Goal: Task Accomplishment & Management: Use online tool/utility

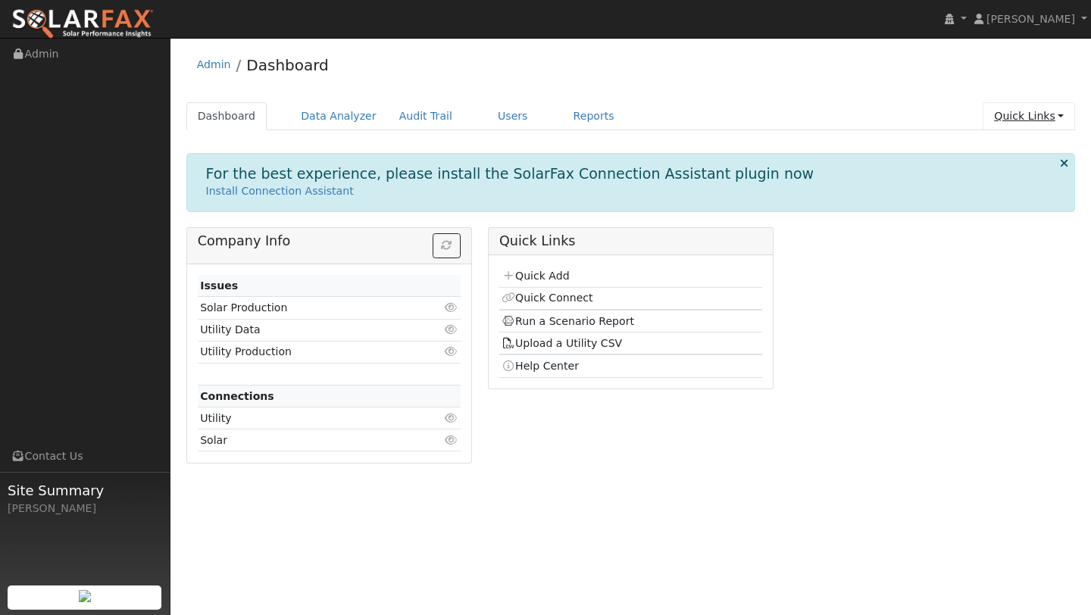
click at [1029, 113] on link "Quick Links" at bounding box center [1029, 116] width 92 height 28
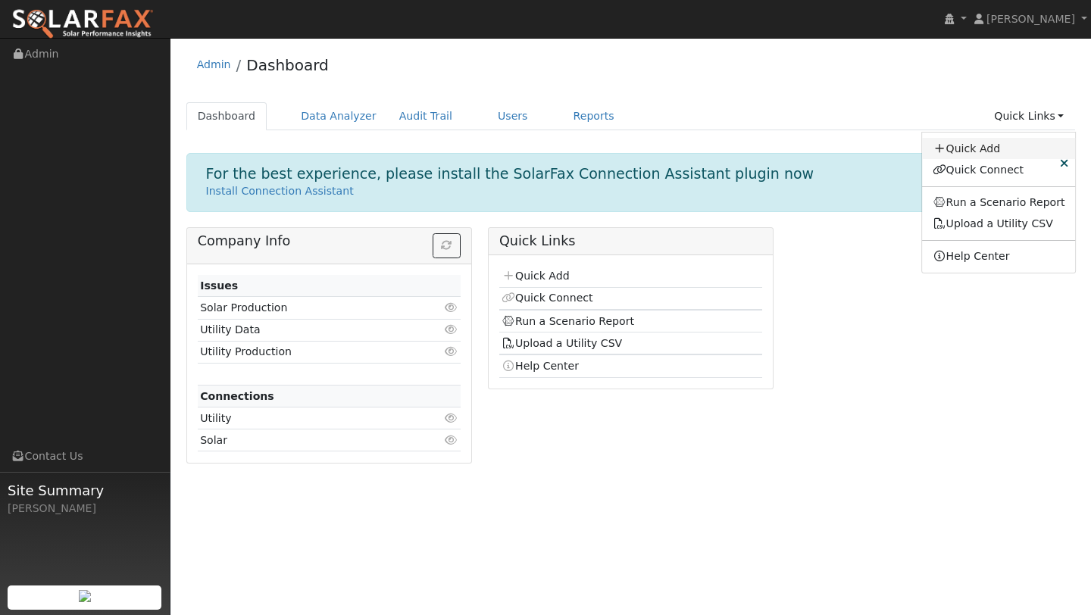
click at [988, 153] on link "Quick Add" at bounding box center [999, 148] width 154 height 21
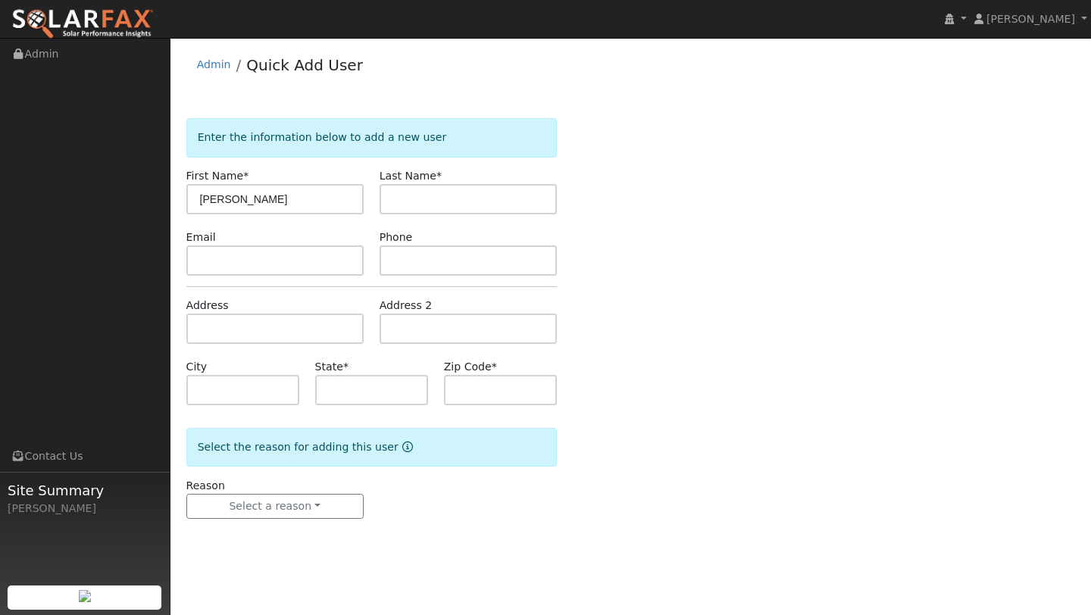
type input "Tony"
click at [401, 196] on input "text" at bounding box center [468, 199] width 177 height 30
type input "Canedo"
drag, startPoint x: 288, startPoint y: 181, endPoint x: 274, endPoint y: 192, distance: 17.3
click at [274, 192] on div "First Name * Tony" at bounding box center [274, 191] width 193 height 46
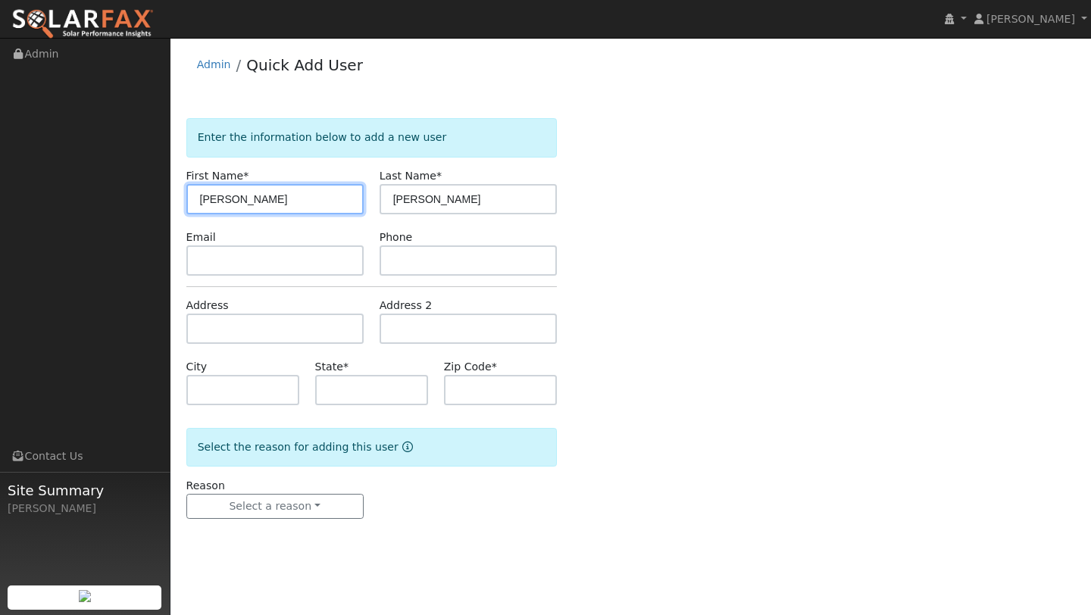
drag, startPoint x: 274, startPoint y: 192, endPoint x: 183, endPoint y: 206, distance: 92.1
click at [183, 206] on div "First Name * Tony" at bounding box center [274, 191] width 193 height 46
type input "Antonio"
click at [239, 296] on form "Enter the information below to add a new user First Name * Antonio Last Name * …" at bounding box center [371, 333] width 371 height 431
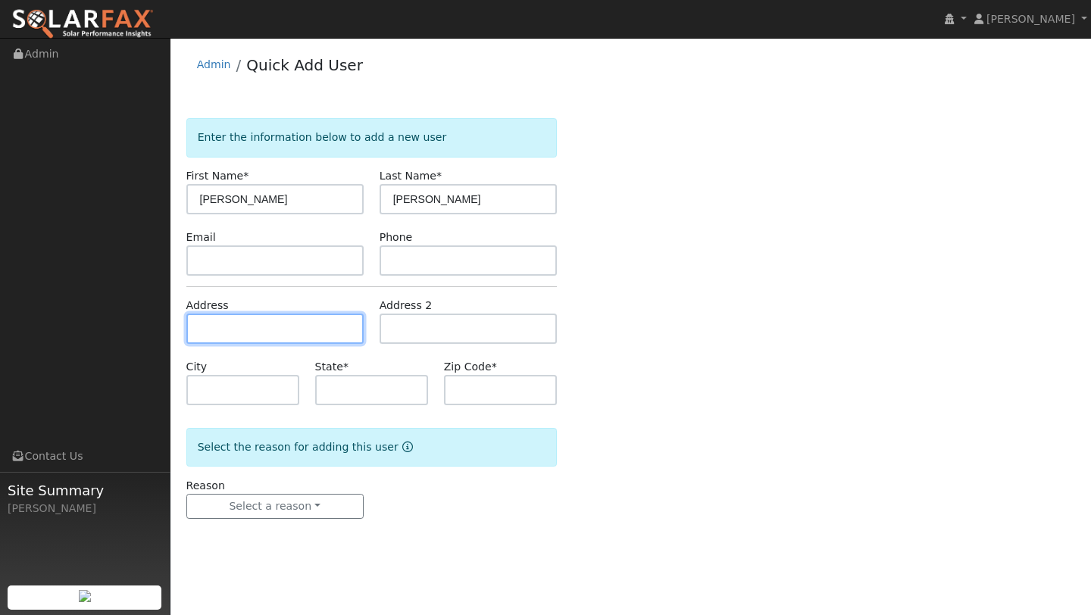
click at [240, 315] on input "text" at bounding box center [274, 329] width 177 height 30
type input "5155 Midway Road"
type input "Vacaville"
type input "CA"
type input "95688"
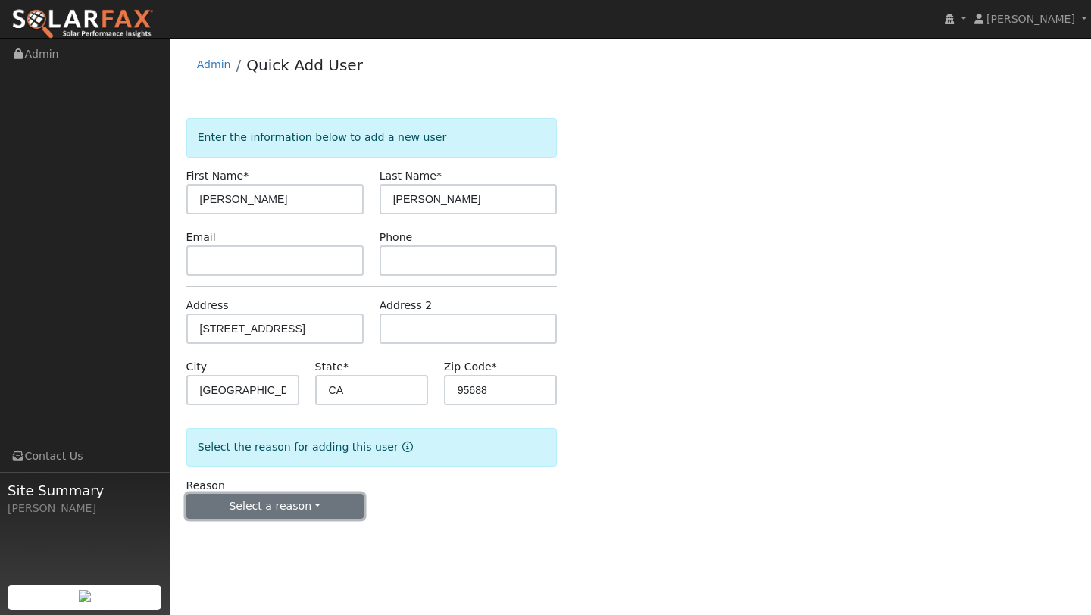
click at [324, 515] on button "Select a reason" at bounding box center [274, 507] width 177 height 26
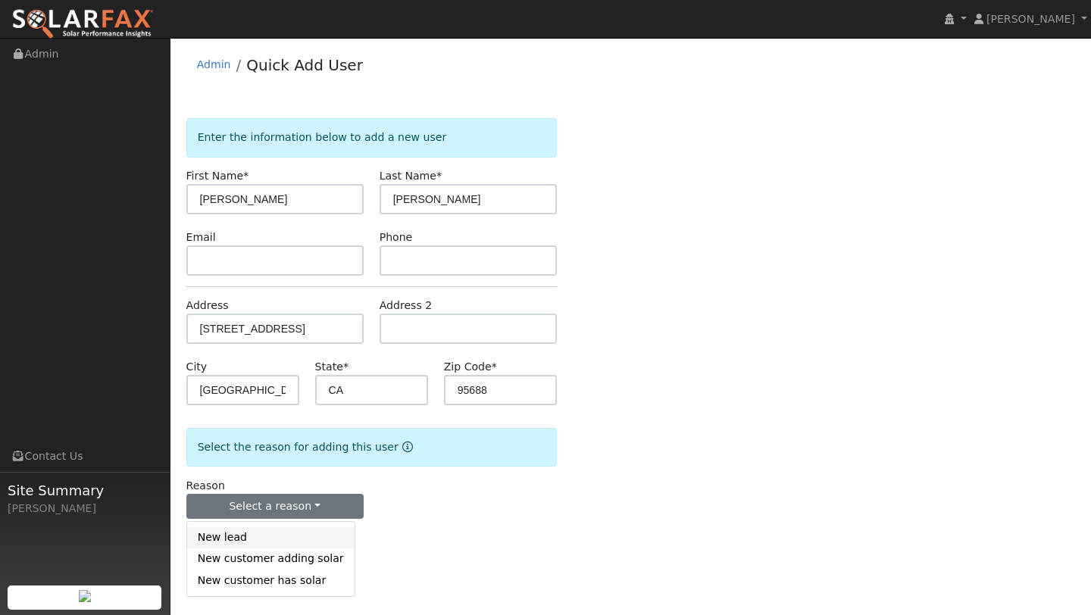
click at [294, 543] on link "New lead" at bounding box center [271, 538] width 168 height 21
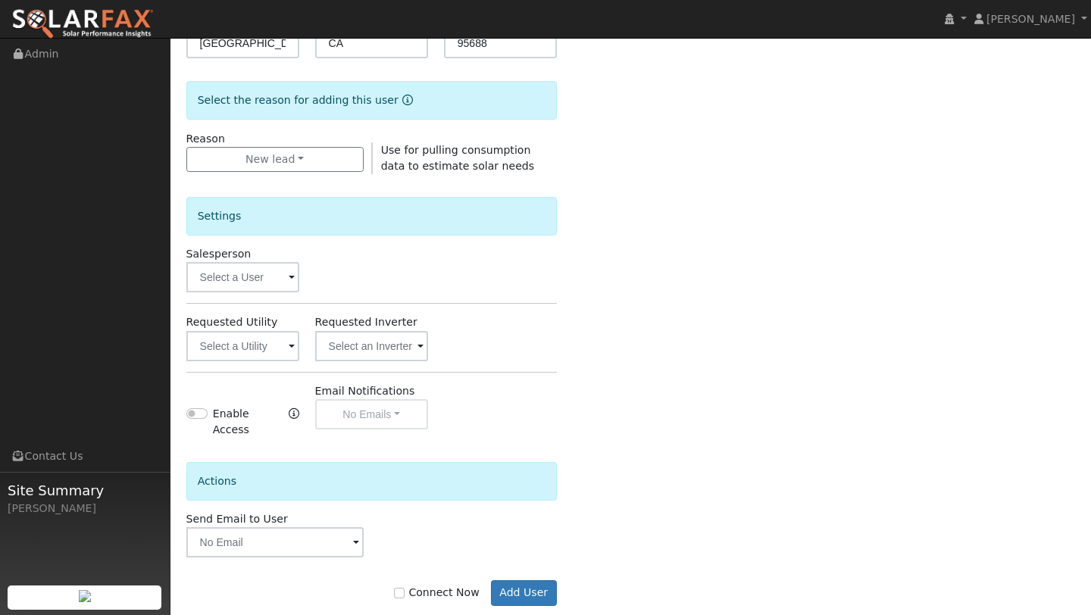
scroll to position [366, 0]
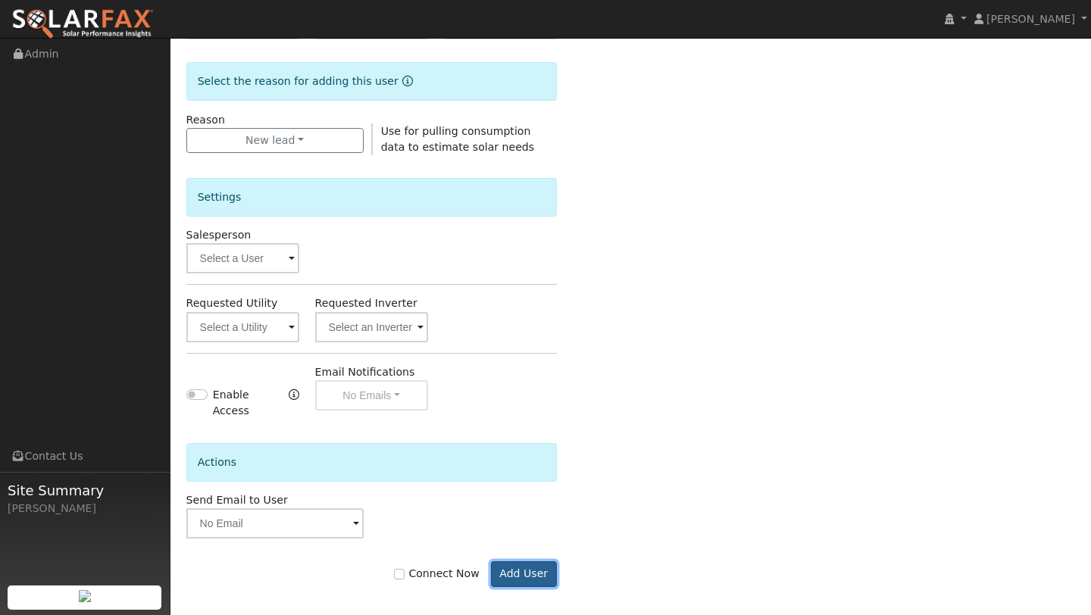
click at [531, 562] on button "Add User" at bounding box center [524, 575] width 66 height 26
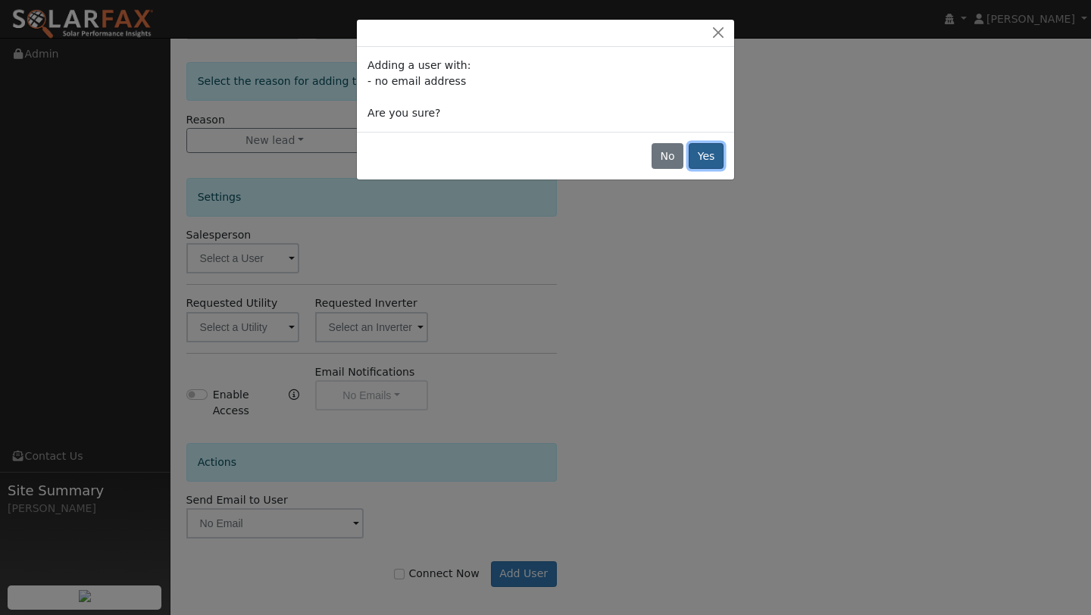
click at [706, 154] on button "Yes" at bounding box center [706, 156] width 35 height 26
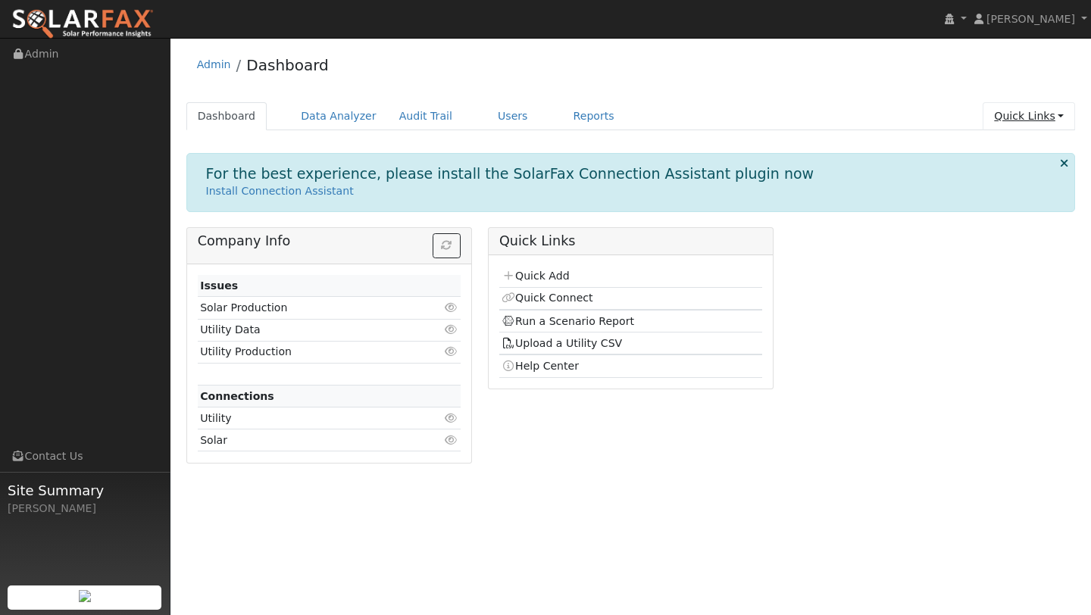
click at [1072, 114] on link "Quick Links" at bounding box center [1029, 116] width 92 height 28
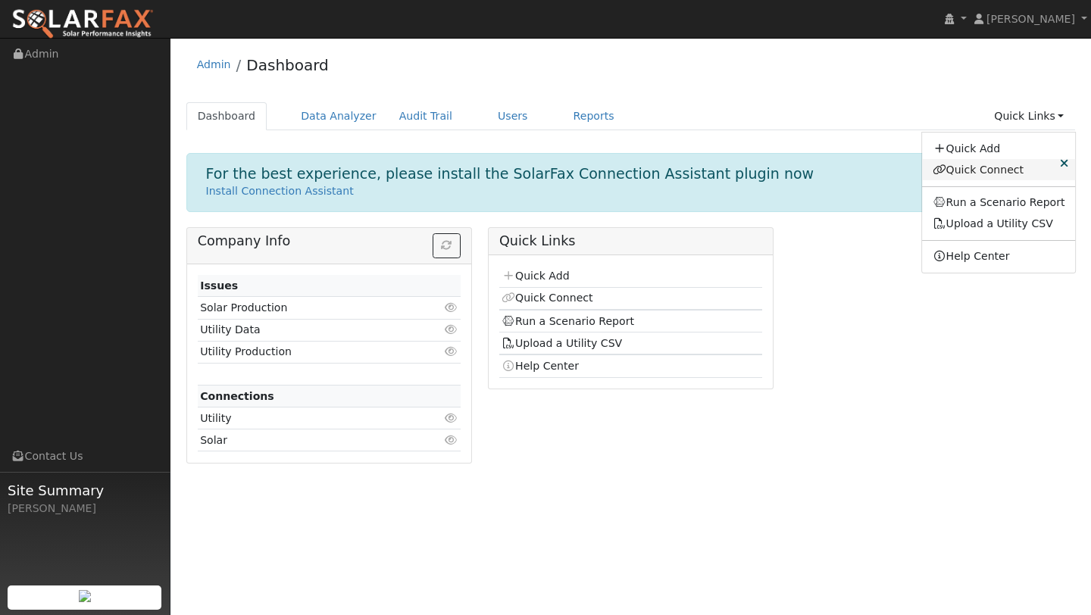
click at [983, 165] on link "Quick Connect" at bounding box center [999, 169] width 154 height 21
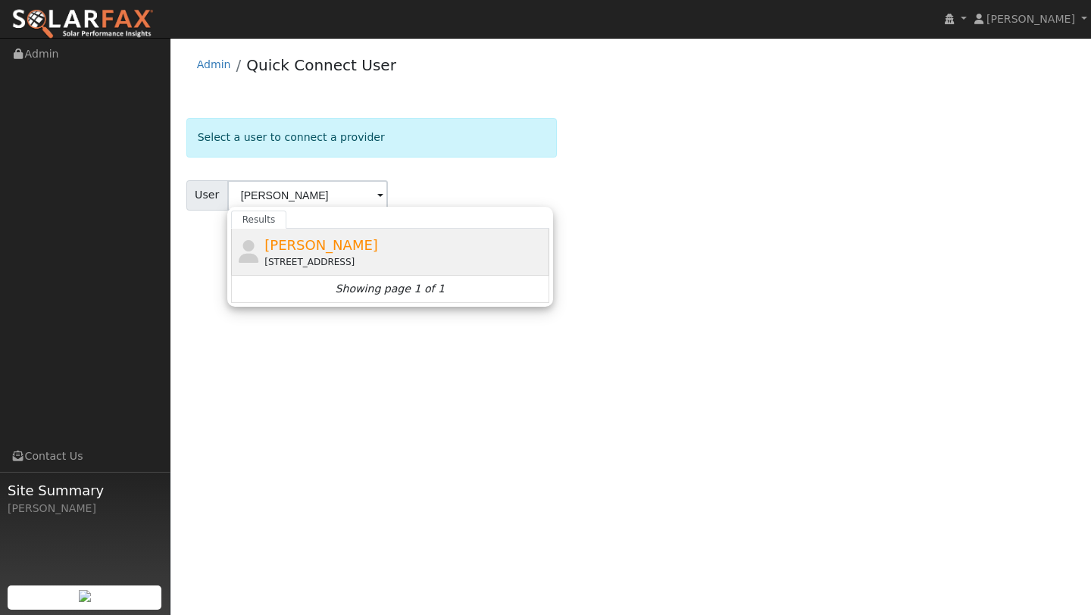
click at [436, 261] on div "5155 Midway Road, Vacaville, CA 95688" at bounding box center [405, 262] width 281 height 14
type input "Antonio Canedo"
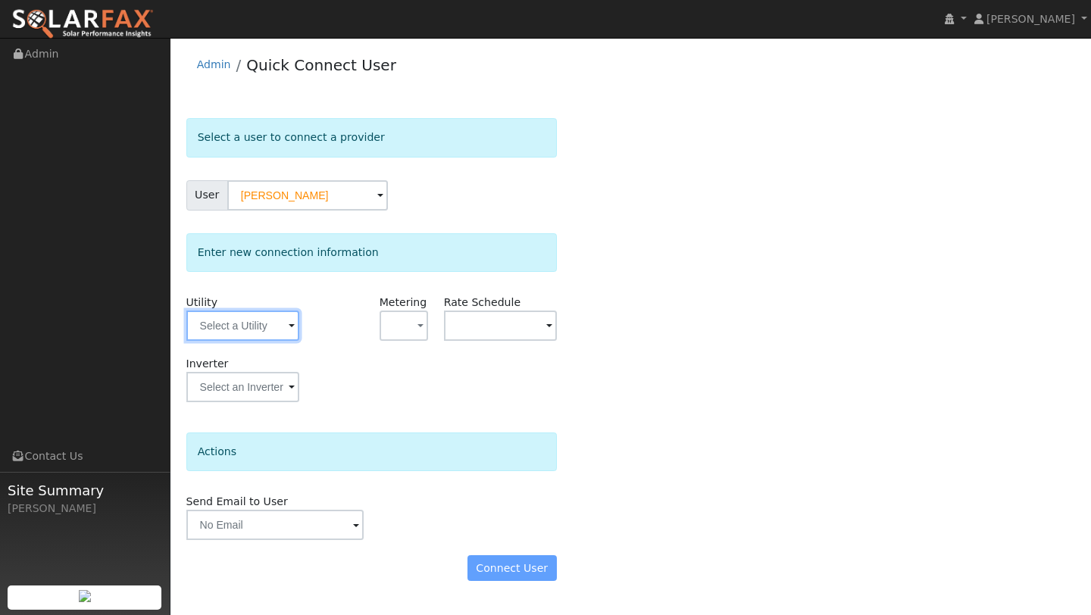
click at [270, 340] on input "text" at bounding box center [242, 326] width 113 height 30
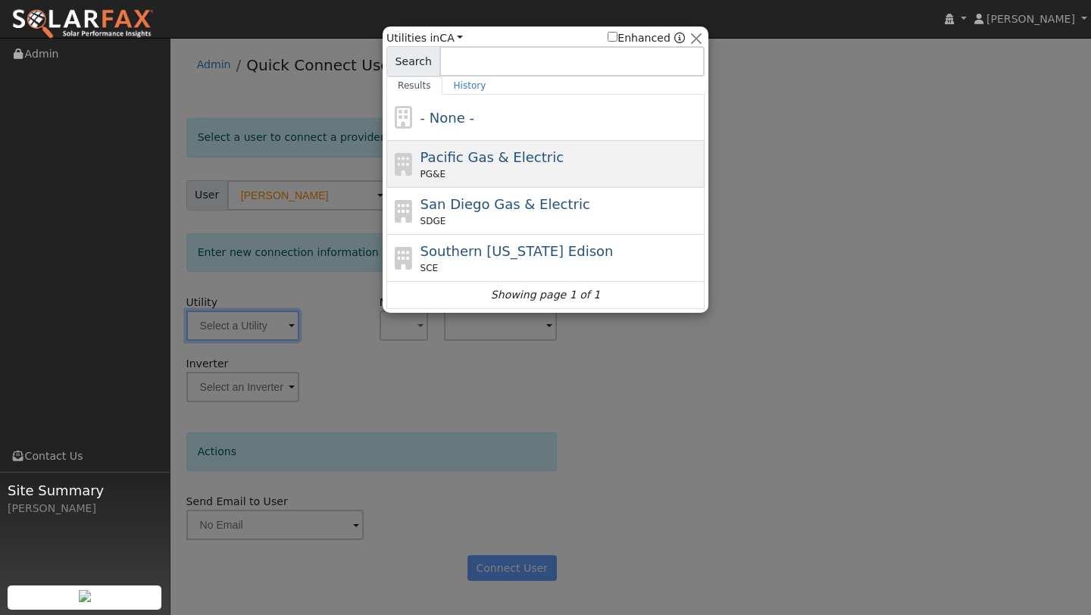
click at [408, 188] on div "Pacific Gas & Electric PG&E" at bounding box center [546, 211] width 318 height 47
type input "PG&E"
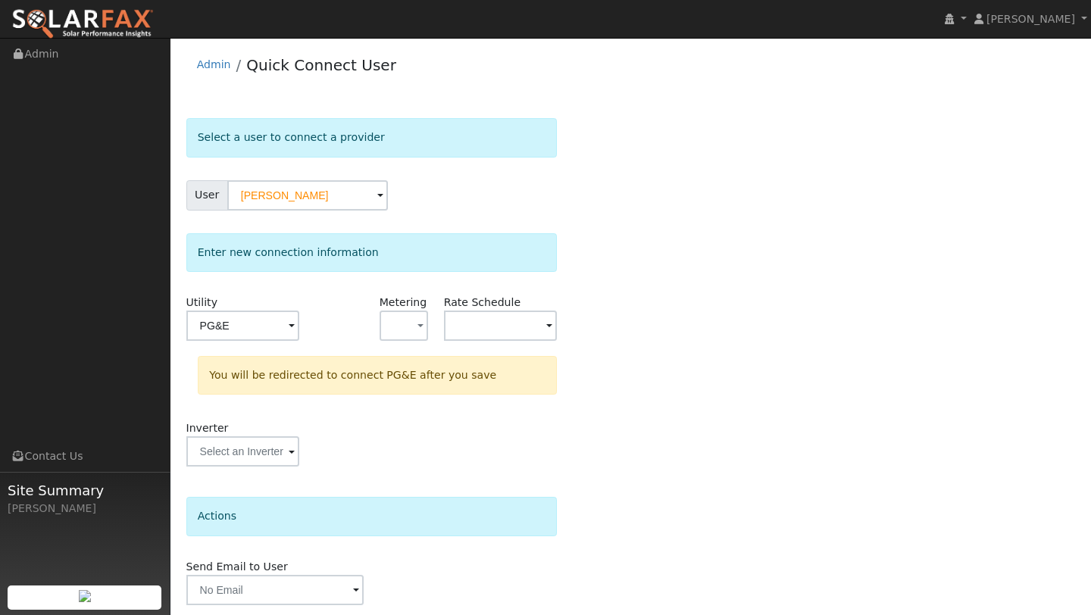
scroll to position [53, 0]
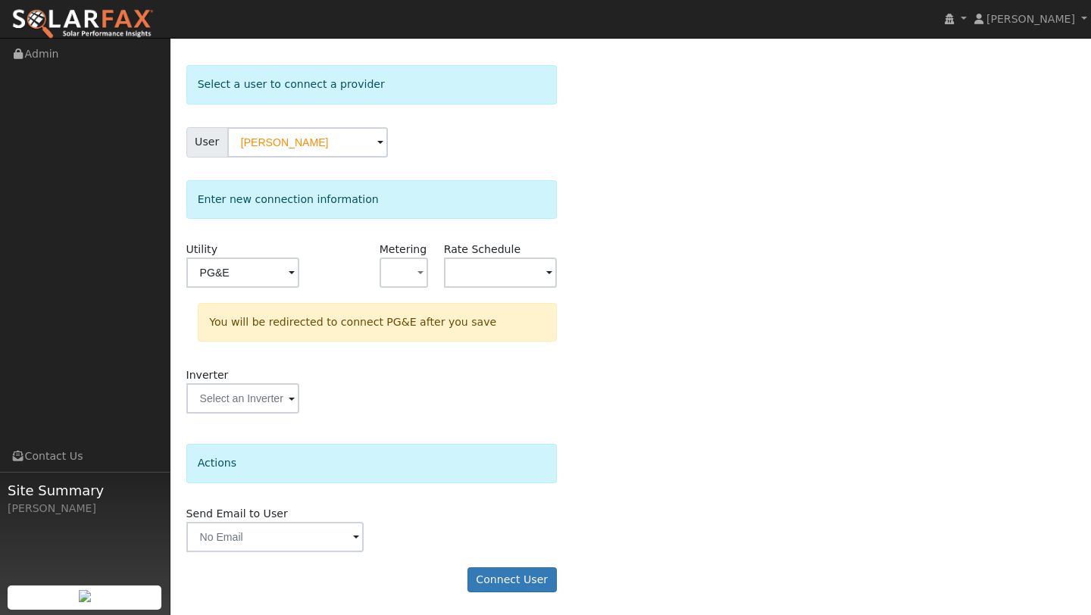
click at [498, 596] on form "Select a user to connect a provider User Antonio Canedo Account Default Account…" at bounding box center [371, 336] width 371 height 543
click at [498, 591] on button "Connect User" at bounding box center [512, 581] width 89 height 26
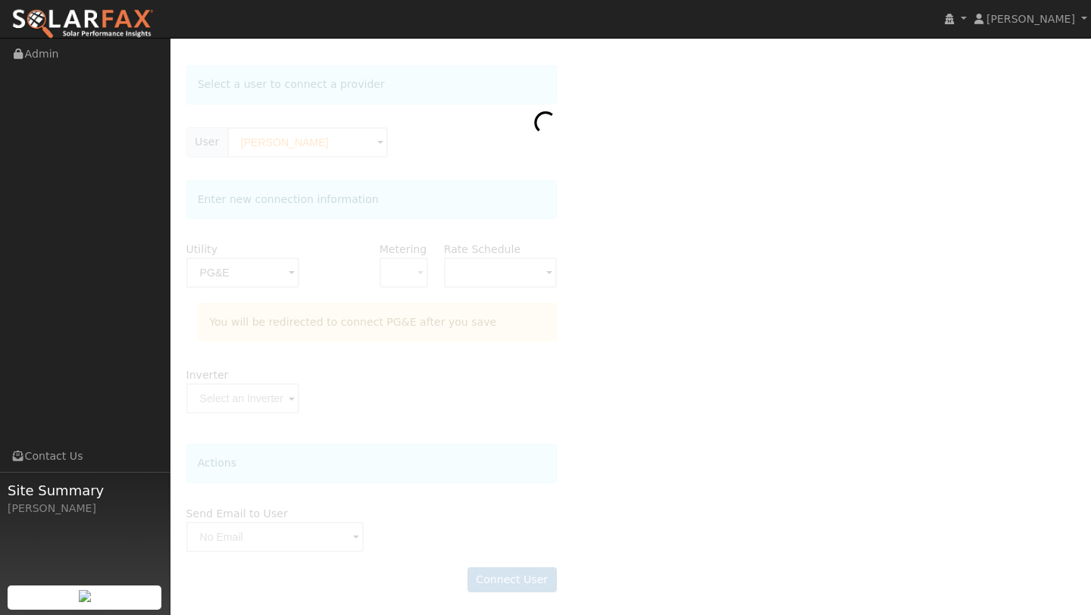
click at [110, 29] on img at bounding box center [82, 24] width 142 height 32
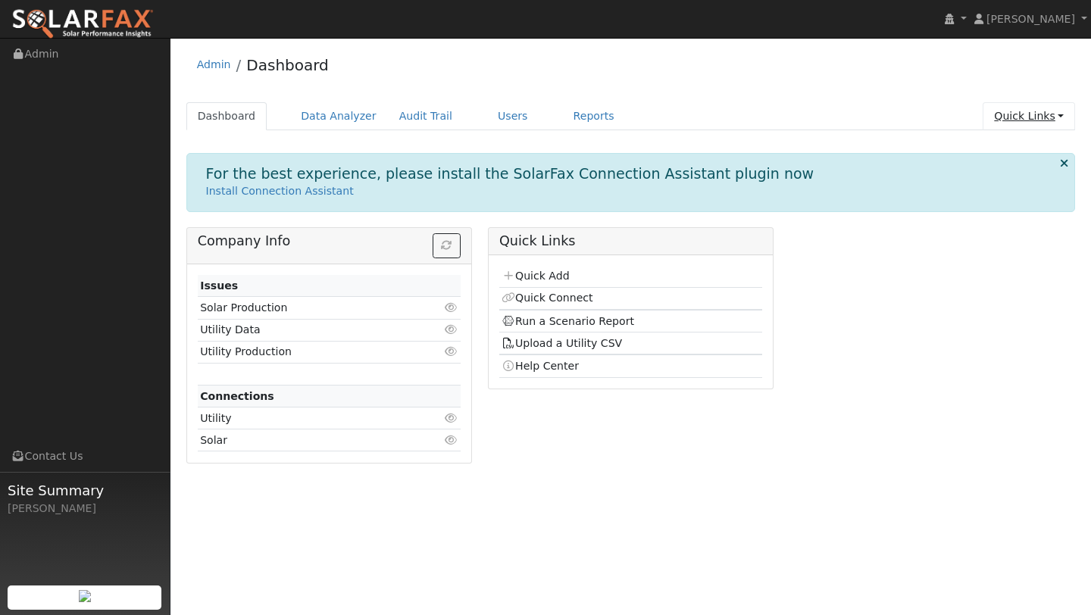
click at [1072, 117] on link "Quick Links" at bounding box center [1029, 116] width 92 height 28
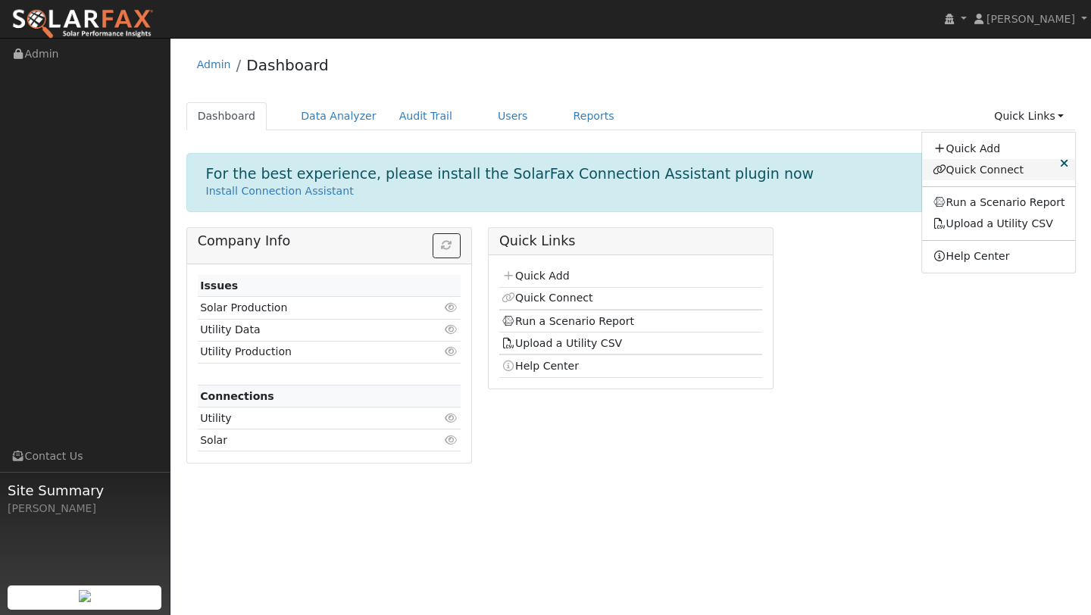
click at [941, 178] on link "Quick Connect" at bounding box center [999, 169] width 154 height 21
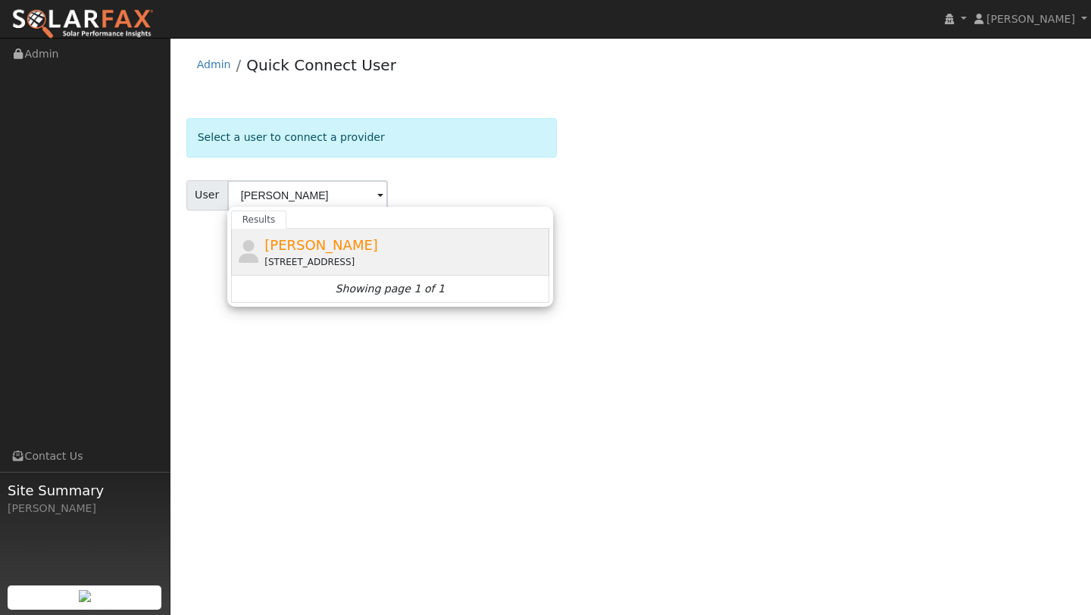
click at [303, 265] on div "[STREET_ADDRESS]" at bounding box center [405, 262] width 281 height 14
type input "[PERSON_NAME]"
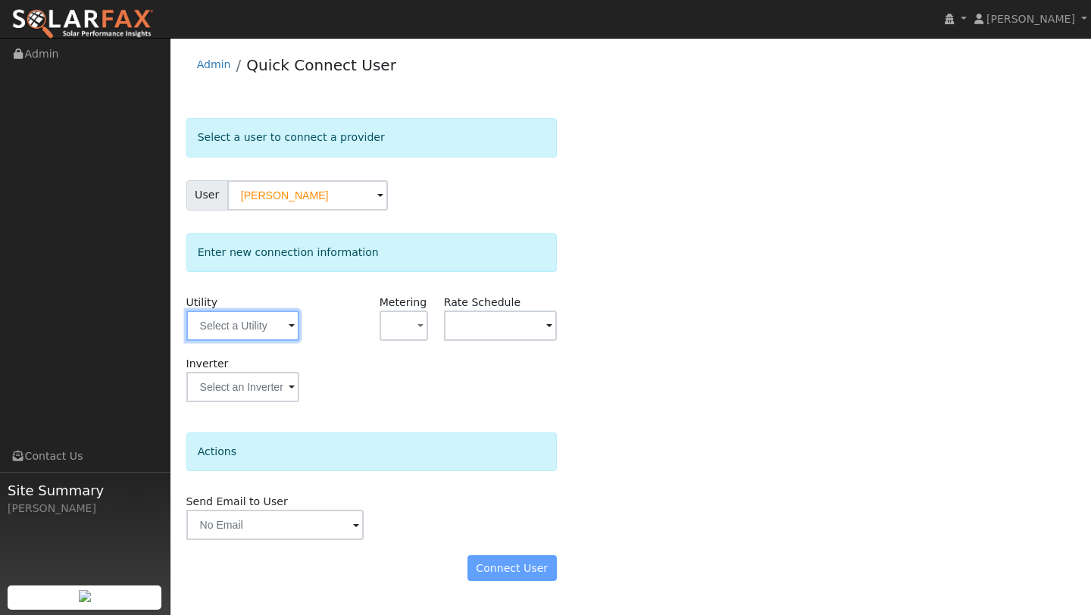
click at [277, 321] on input "text" at bounding box center [242, 326] width 113 height 30
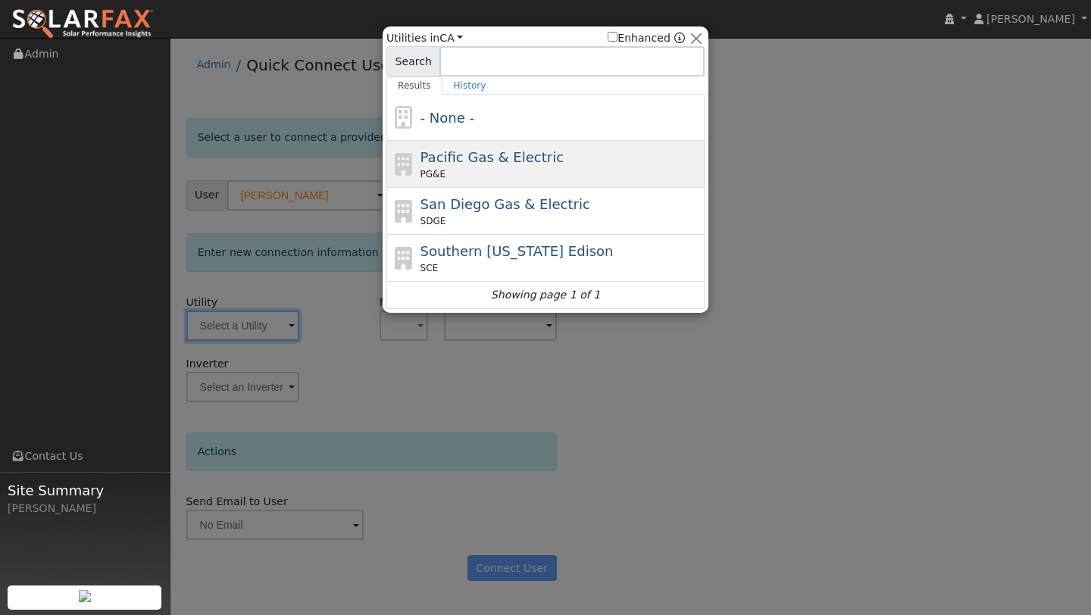
click at [466, 180] on div "PG&E" at bounding box center [561, 175] width 281 height 14
type input "PG&E"
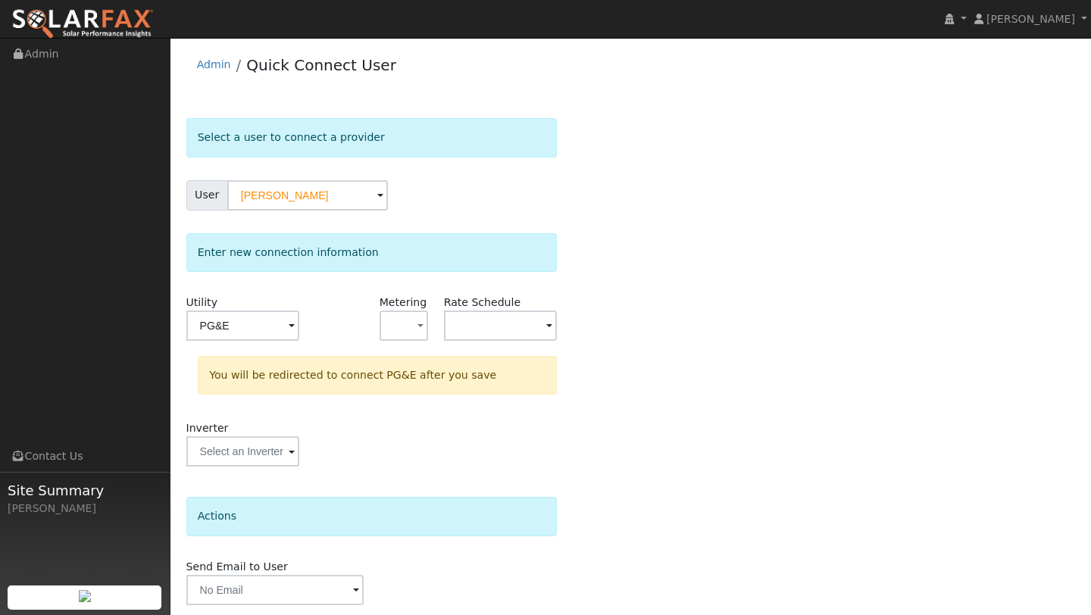
scroll to position [53, 0]
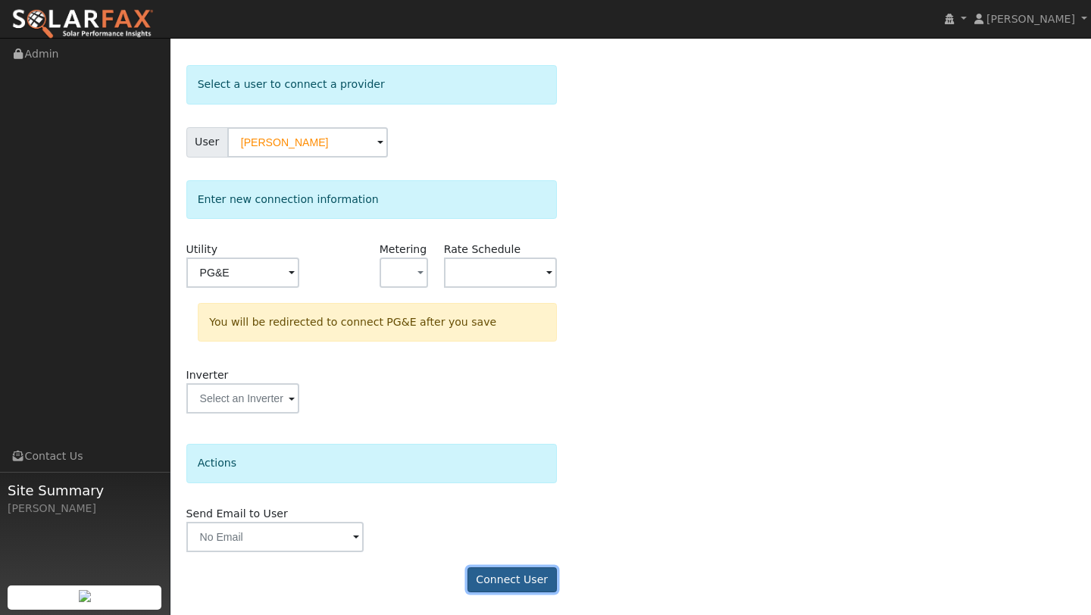
click at [511, 574] on button "Connect User" at bounding box center [512, 581] width 89 height 26
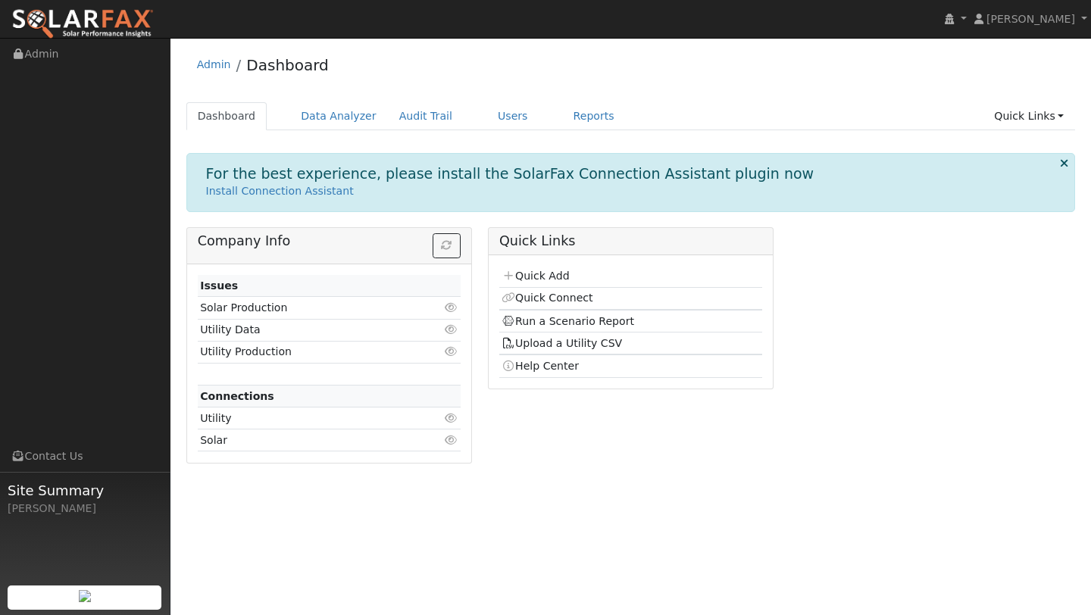
click at [1070, 169] on div "For the best experience, please install the SolarFax Connection Assistant plugi…" at bounding box center [631, 182] width 890 height 58
click at [1064, 164] on icon at bounding box center [1064, 163] width 8 height 11
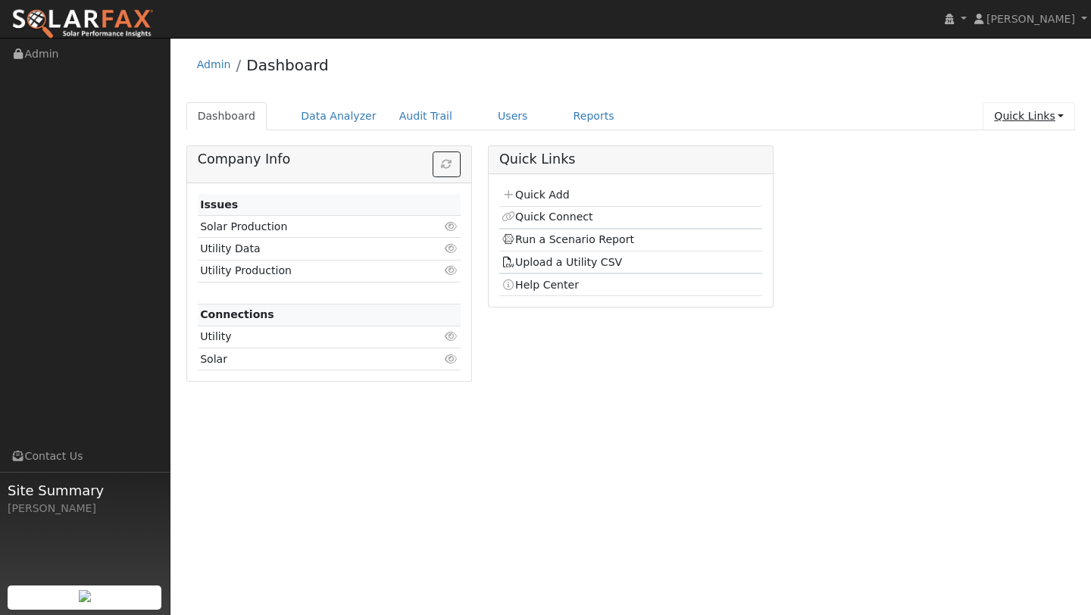
click at [1025, 114] on link "Quick Links" at bounding box center [1029, 116] width 92 height 28
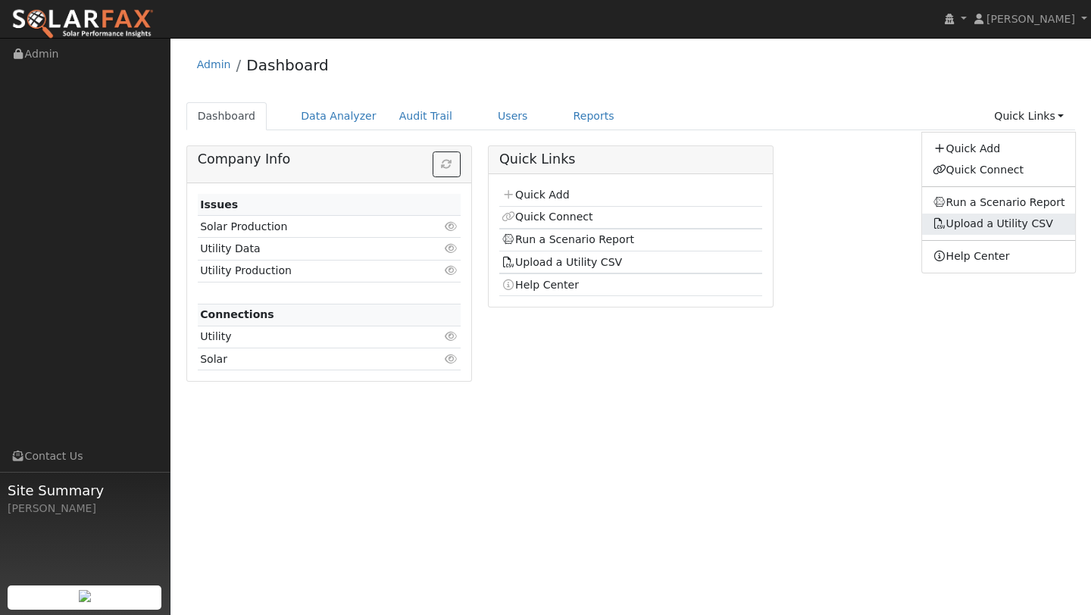
click at [1007, 220] on link "Upload a Utility CSV" at bounding box center [993, 224] width 121 height 12
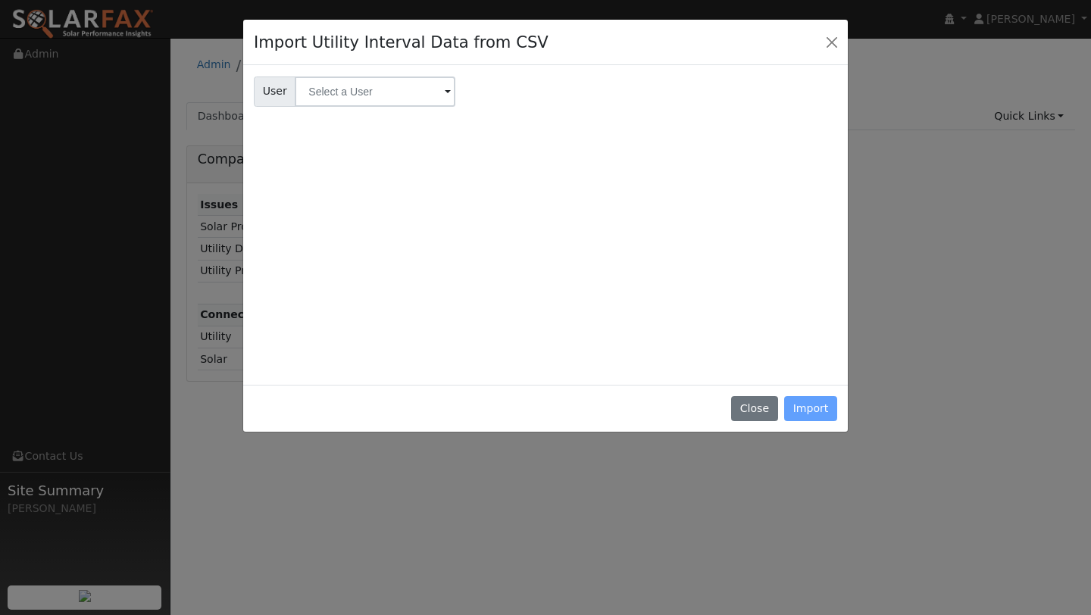
click at [321, 136] on div "User User Account Select an Ac..." at bounding box center [546, 222] width 584 height 303
click at [325, 112] on div "User User Account Select an Ac..." at bounding box center [546, 222] width 584 height 303
click at [326, 109] on div "User User Account Select an Ac..." at bounding box center [546, 222] width 584 height 303
click at [326, 105] on input "text" at bounding box center [375, 92] width 161 height 30
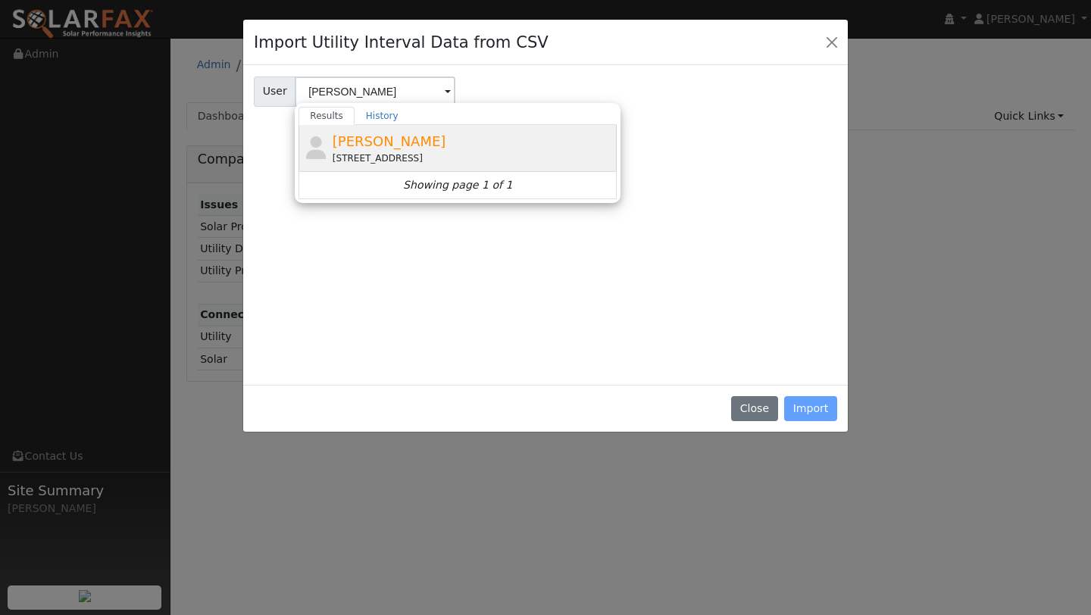
click at [387, 156] on div "[STREET_ADDRESS]" at bounding box center [473, 159] width 281 height 14
type input "[PERSON_NAME]"
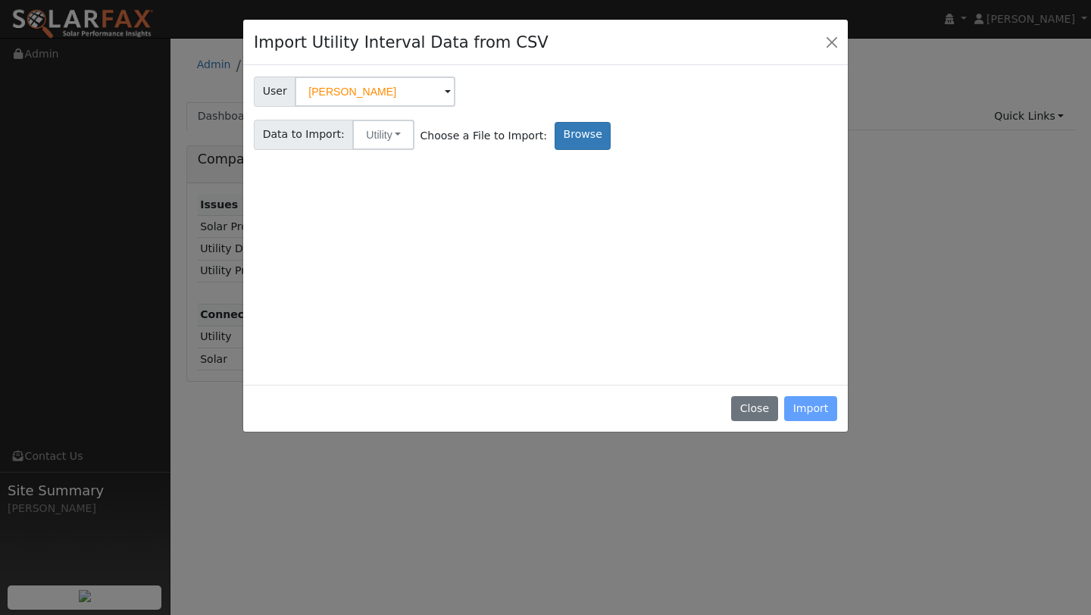
click at [571, 151] on div "User User [PERSON_NAME] Account Default Account Default Account [STREET_ADDRESS…" at bounding box center [546, 222] width 584 height 303
click at [567, 142] on label "Browse" at bounding box center [583, 136] width 56 height 28
click at [0, 0] on input "Browse" at bounding box center [0, 0] width 0 height 0
click at [565, 131] on label "Browse" at bounding box center [583, 136] width 56 height 28
click at [0, 0] on input "Browse" at bounding box center [0, 0] width 0 height 0
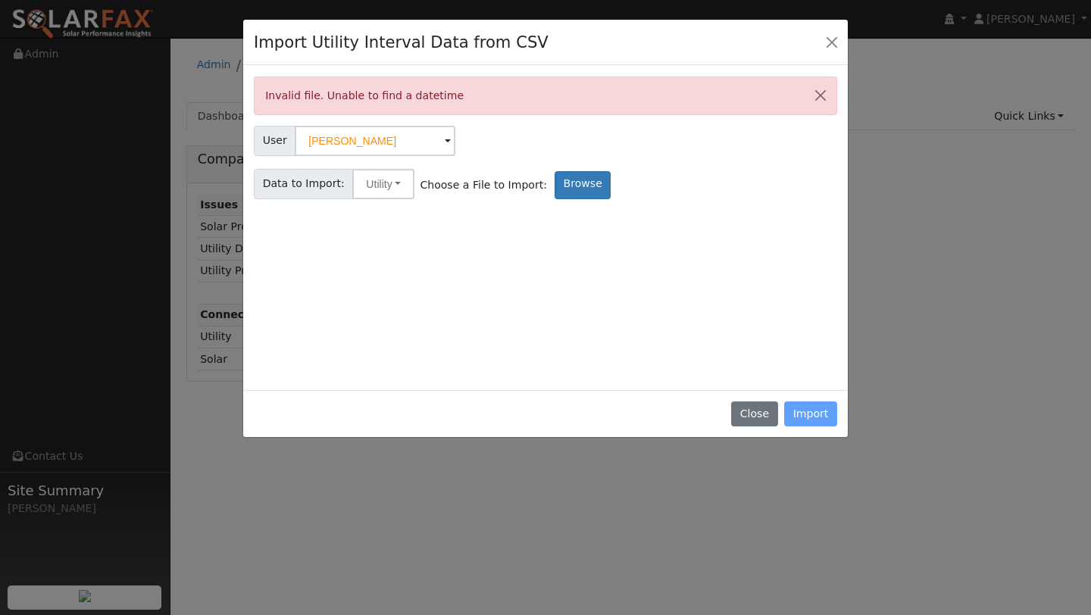
click at [823, 414] on div "Close Import" at bounding box center [545, 414] width 605 height 48
click at [819, 414] on div "Close Import" at bounding box center [545, 414] width 605 height 48
click at [559, 176] on label "Browse" at bounding box center [583, 185] width 56 height 28
click at [0, 0] on input "Browse" at bounding box center [0, 0] width 0 height 0
click at [775, 415] on button "Close" at bounding box center [754, 415] width 46 height 26
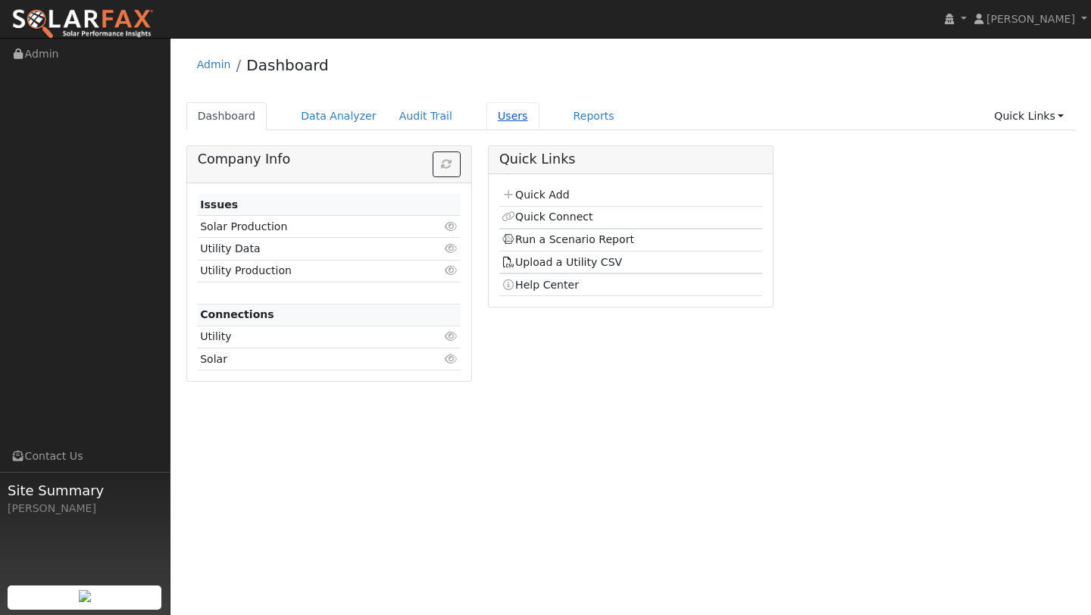
click at [497, 108] on link "Users" at bounding box center [513, 116] width 53 height 28
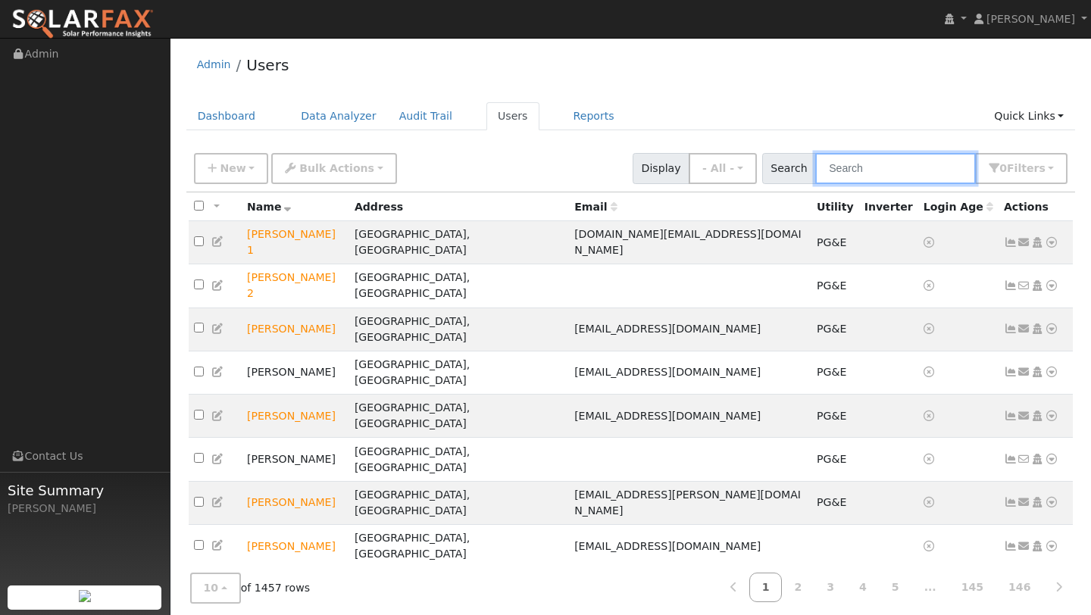
click at [887, 168] on input "text" at bounding box center [896, 168] width 161 height 31
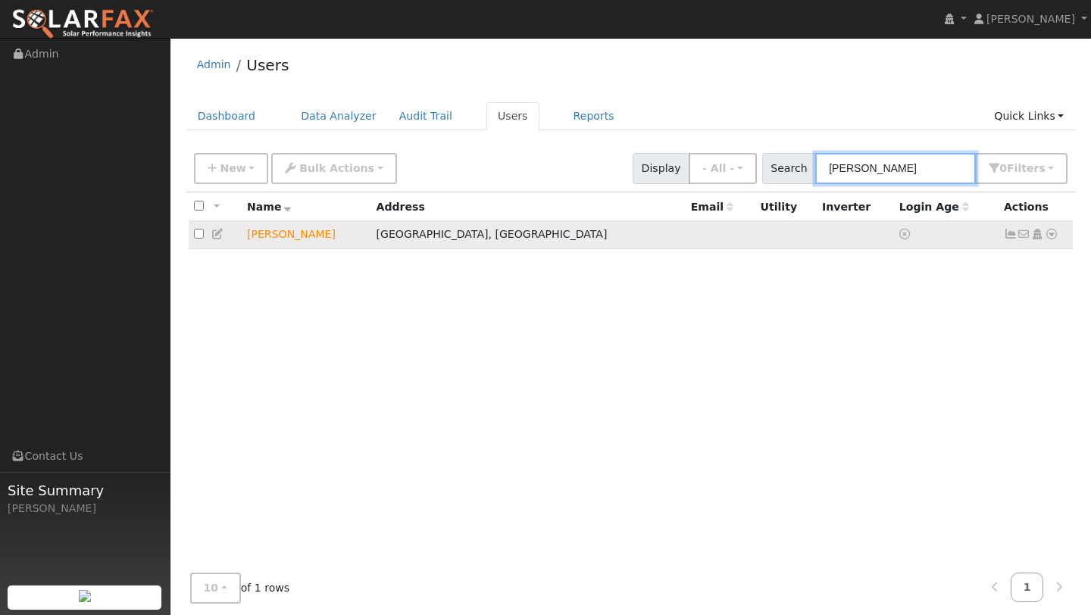
type input "[PERSON_NAME]"
click at [1057, 233] on icon at bounding box center [1052, 234] width 14 height 11
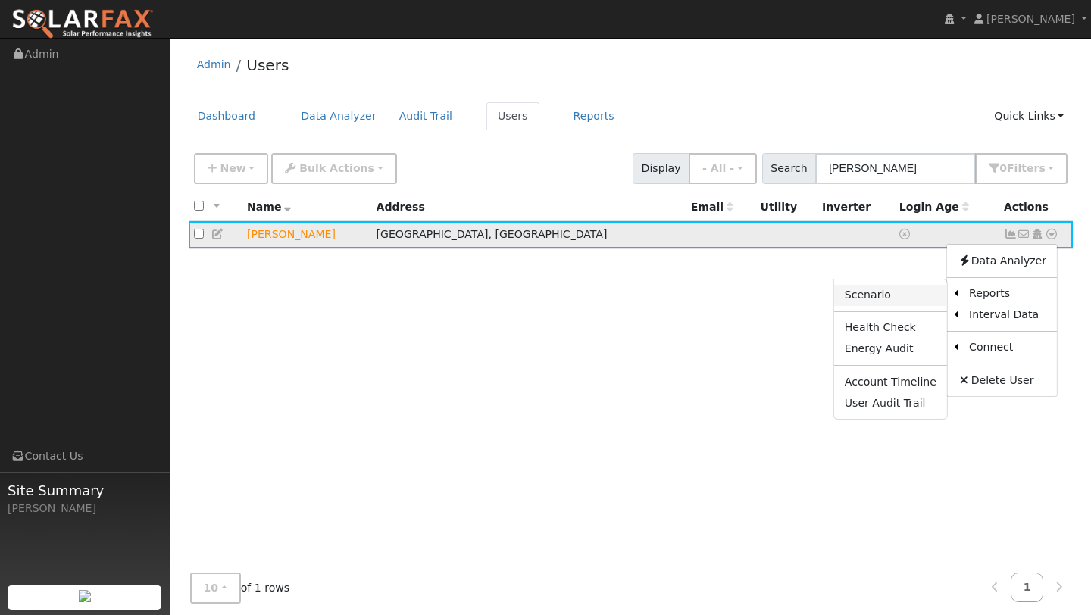
click at [896, 293] on link "Scenario" at bounding box center [890, 295] width 113 height 21
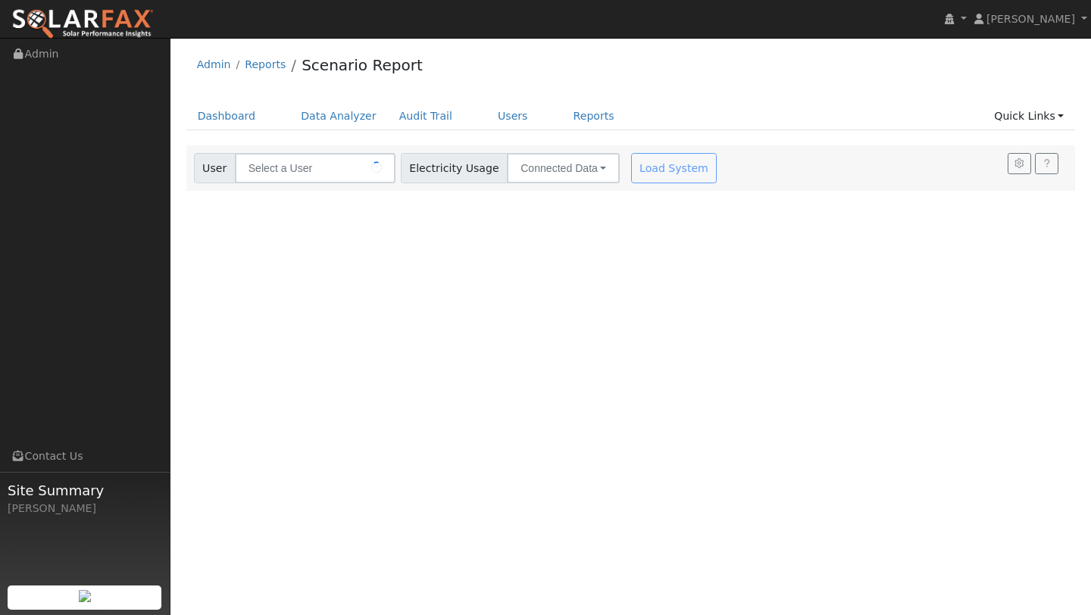
type input "[PERSON_NAME]"
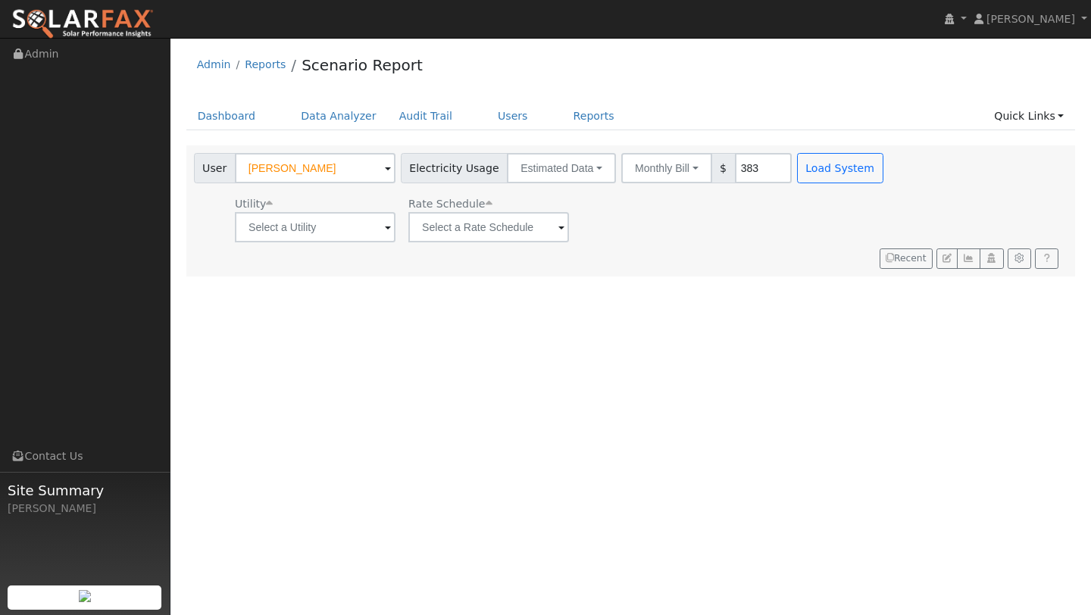
click at [617, 216] on div "Utility Rate Schedule" at bounding box center [540, 217] width 699 height 52
click at [573, 174] on button "Estimated Data" at bounding box center [561, 168] width 109 height 30
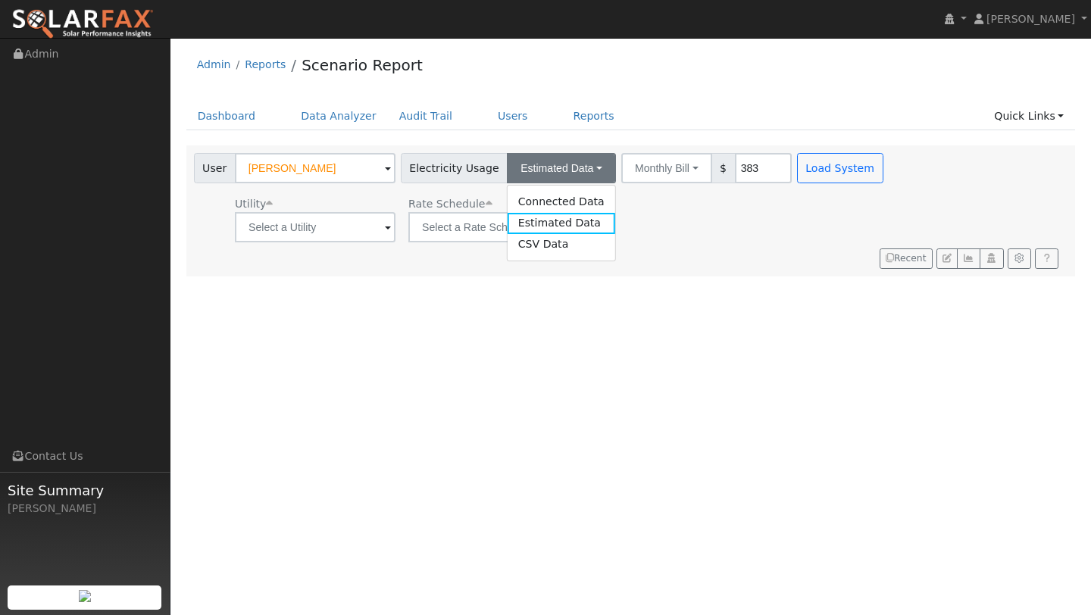
click at [650, 219] on div "Utility Rate Schedule" at bounding box center [540, 217] width 699 height 52
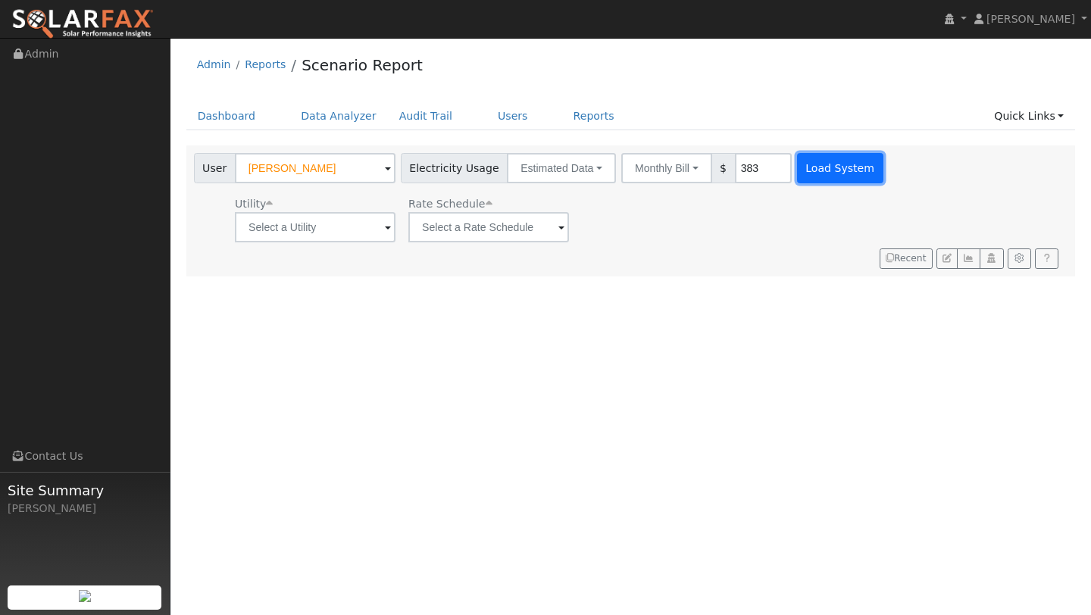
click at [828, 161] on button "Load System" at bounding box center [840, 168] width 86 height 30
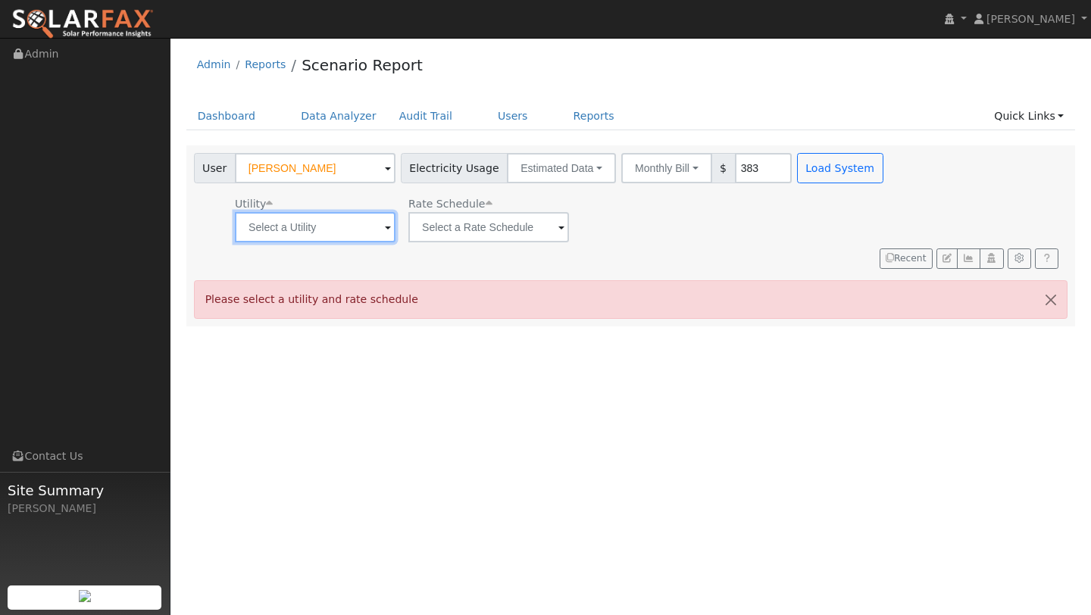
click at [290, 221] on input "text" at bounding box center [315, 227] width 161 height 30
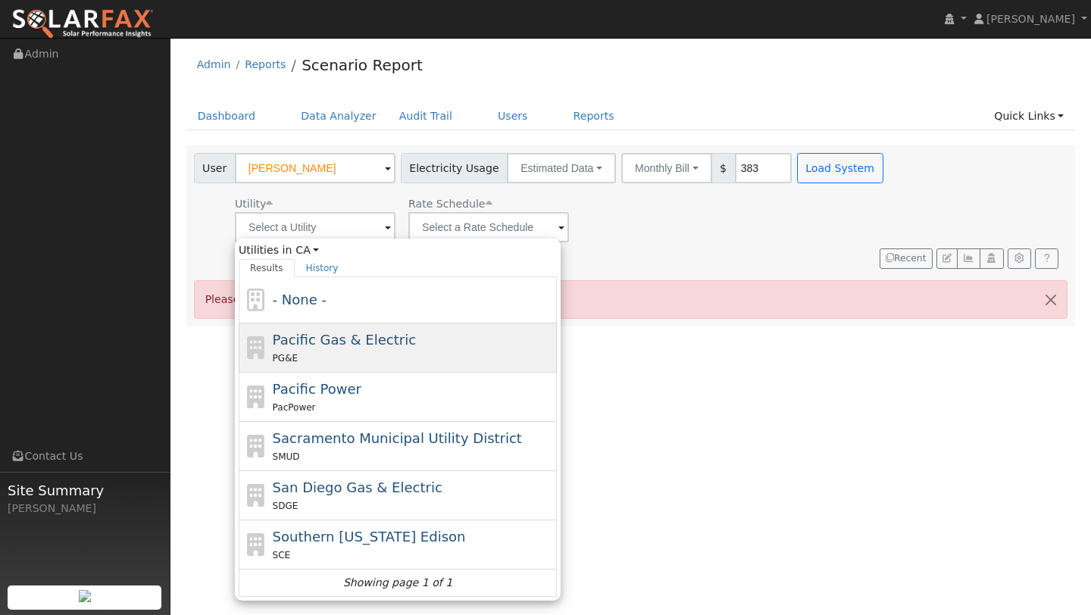
click at [332, 353] on div "PG&E" at bounding box center [413, 358] width 281 height 16
type input "Pacific Gas & Electric"
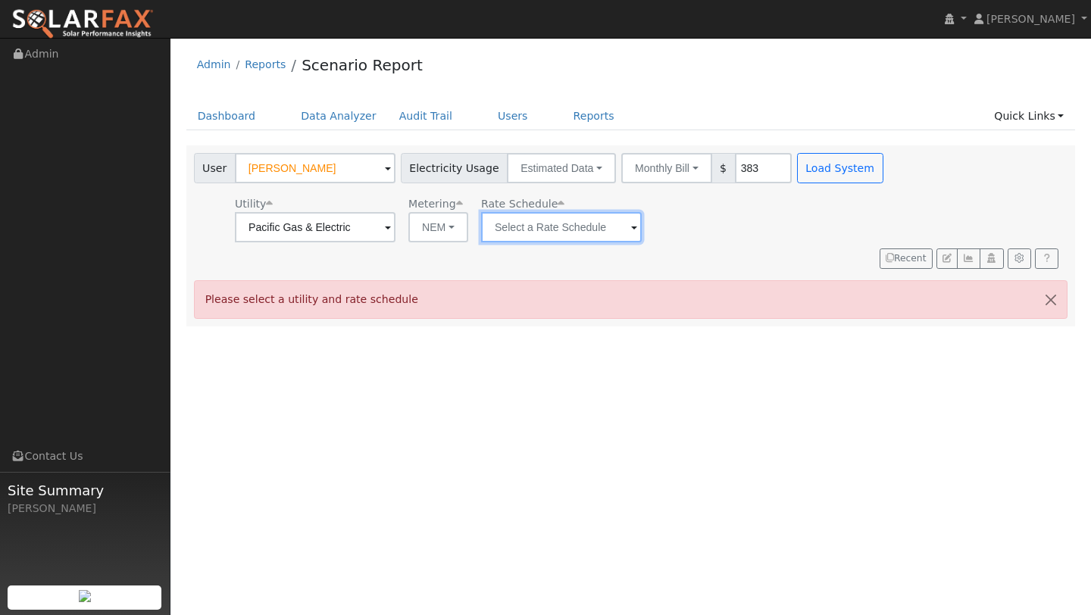
click at [396, 236] on input "text" at bounding box center [315, 227] width 161 height 30
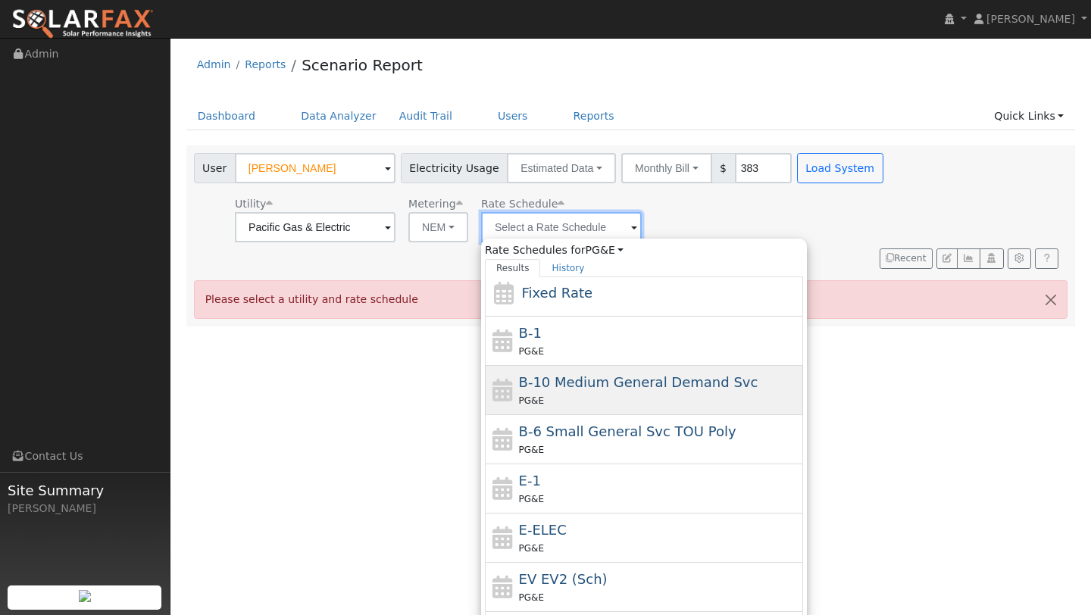
scroll to position [166, 0]
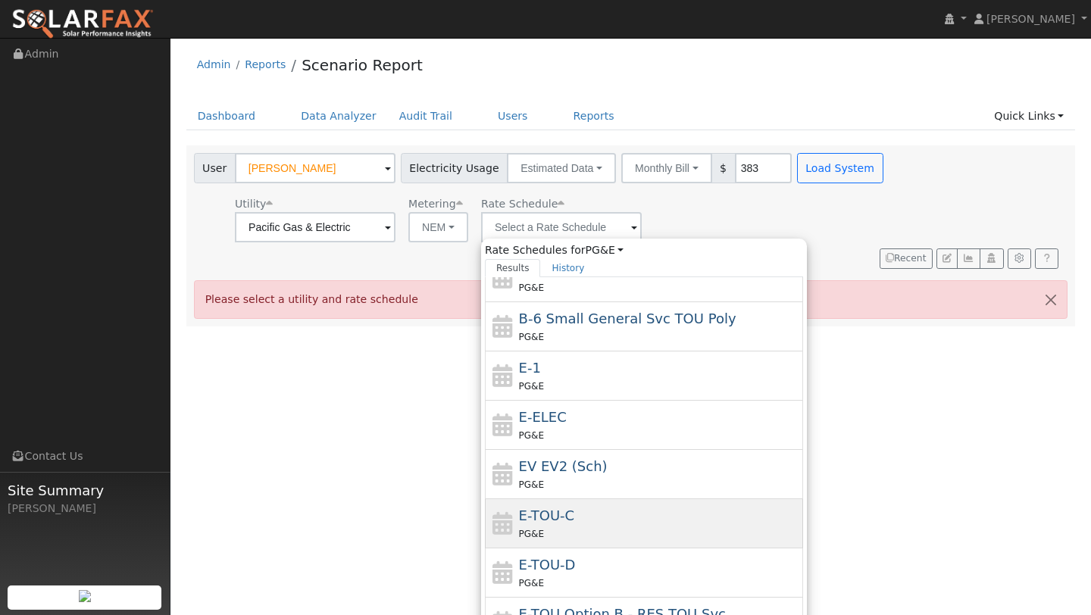
click at [549, 529] on div "PG&E" at bounding box center [659, 534] width 281 height 16
type input "E-TOU-C"
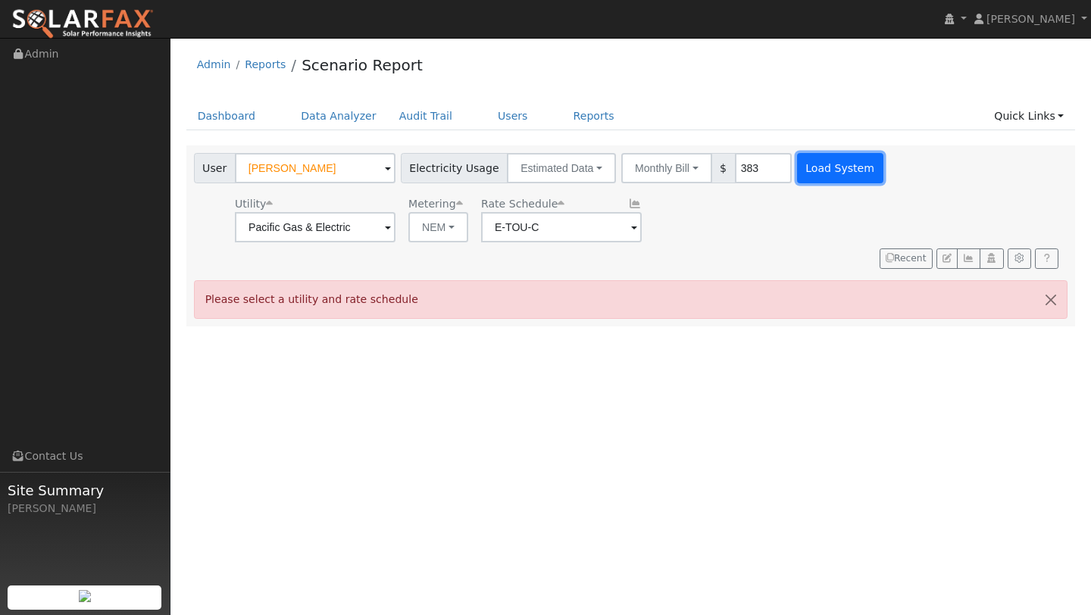
click at [799, 161] on button "Load System" at bounding box center [840, 168] width 86 height 30
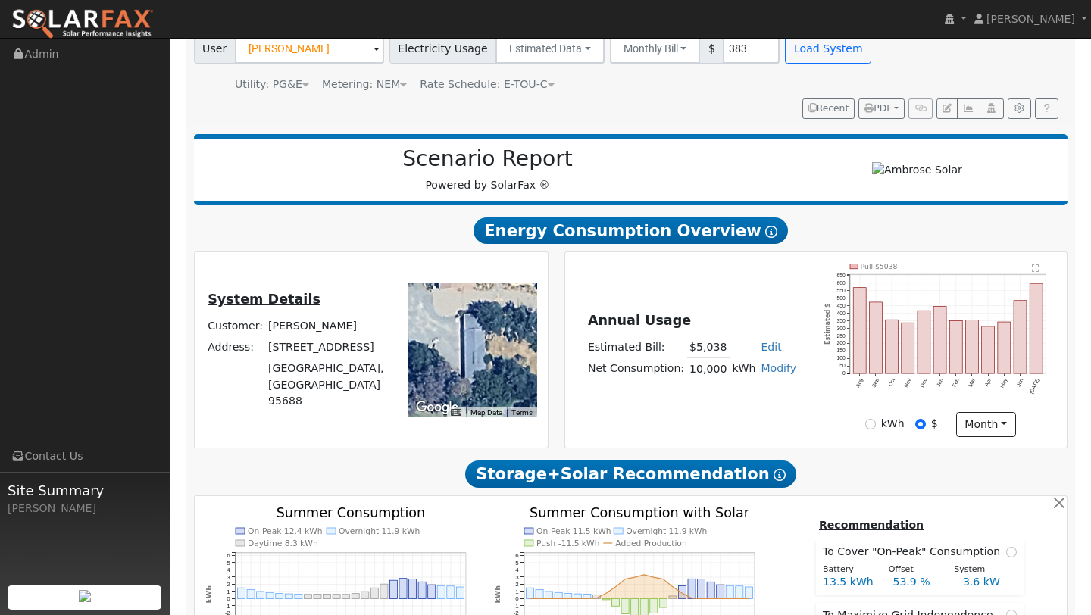
scroll to position [202, 0]
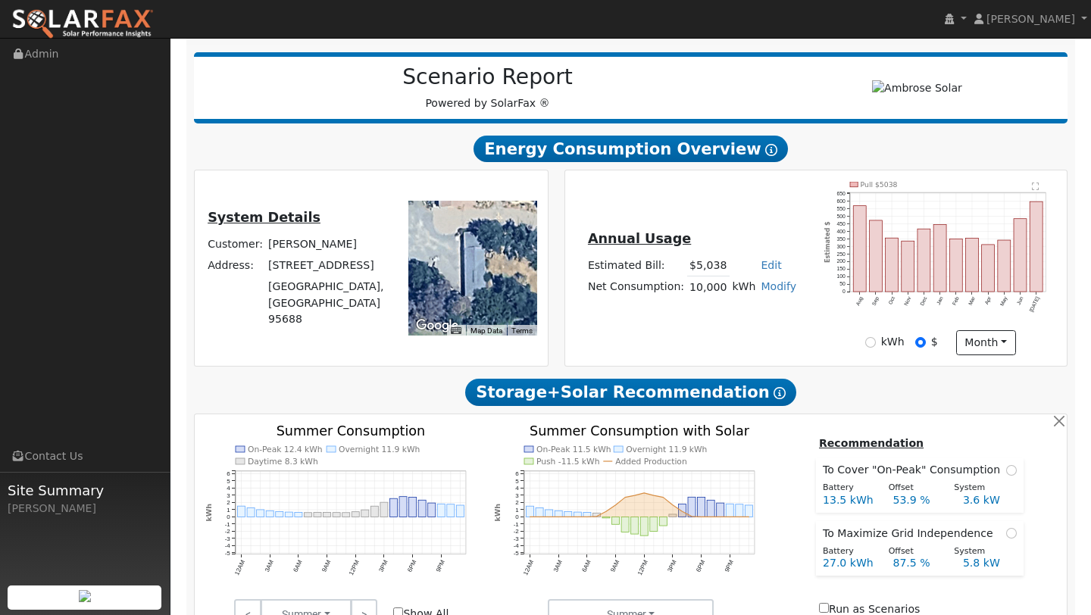
click at [764, 290] on link "Modify" at bounding box center [779, 286] width 36 height 12
click at [728, 308] on link "Add Consumption" at bounding box center [727, 311] width 127 height 21
type input "10000"
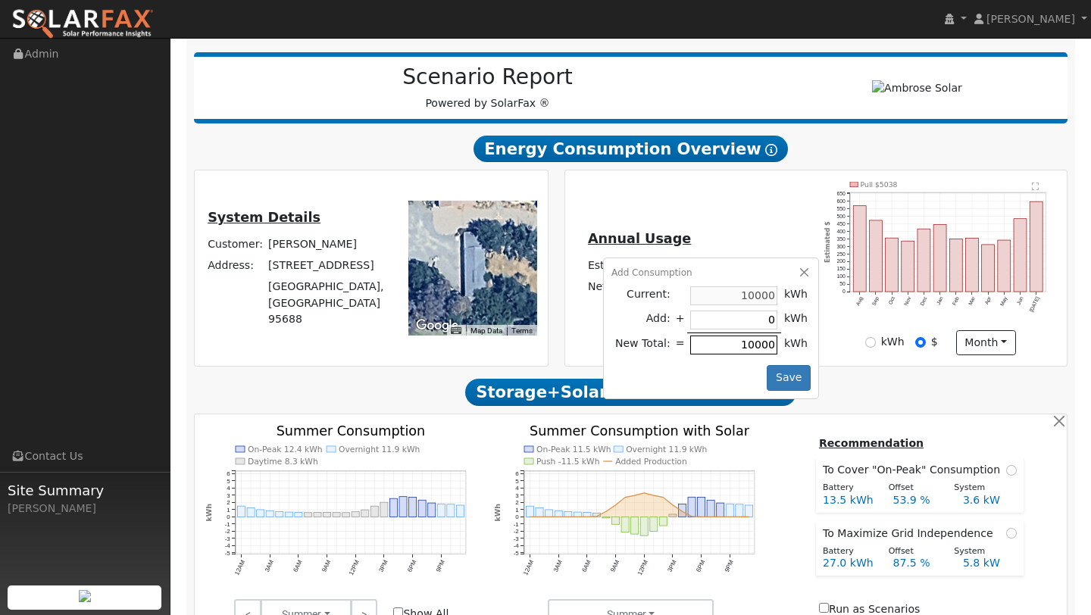
click at [759, 351] on input "10000" at bounding box center [733, 345] width 87 height 19
click at [766, 347] on input "10000" at bounding box center [733, 345] width 87 height 19
type input "-9000"
type input "1000"
type input "-9900"
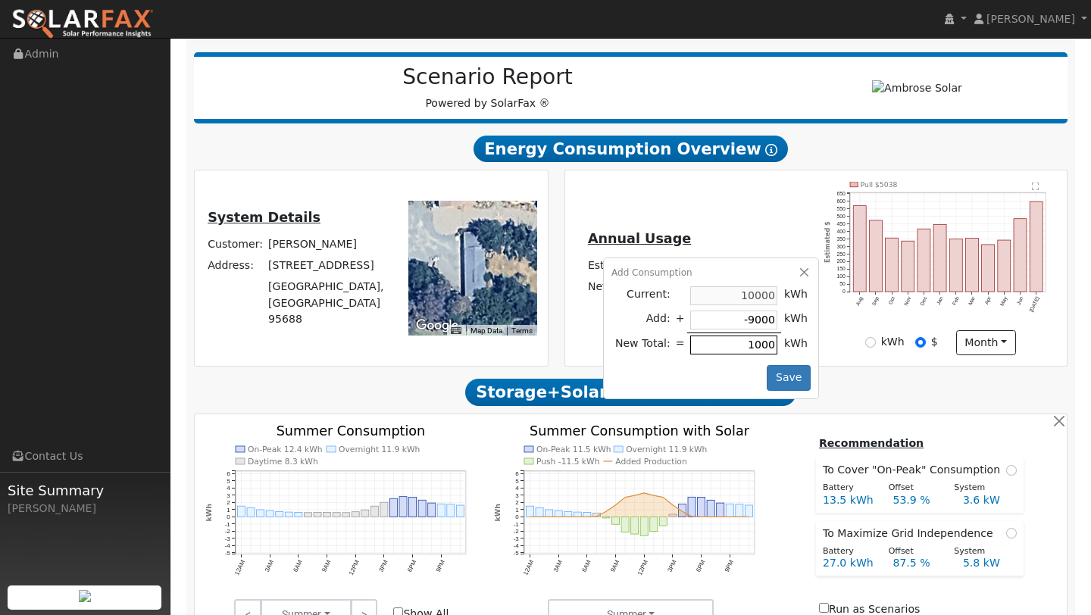
type input "100"
type input "-9990"
type input "10"
type input "-9999"
type input "1"
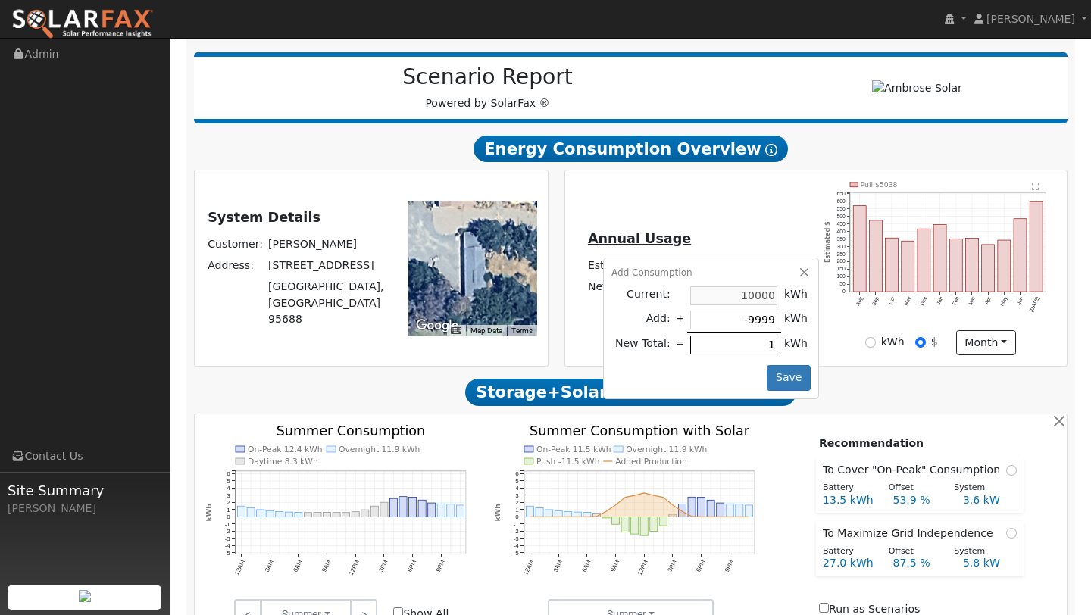
type input "-10000"
type input "-9992"
type input "8"
type input "-9911"
type input "89"
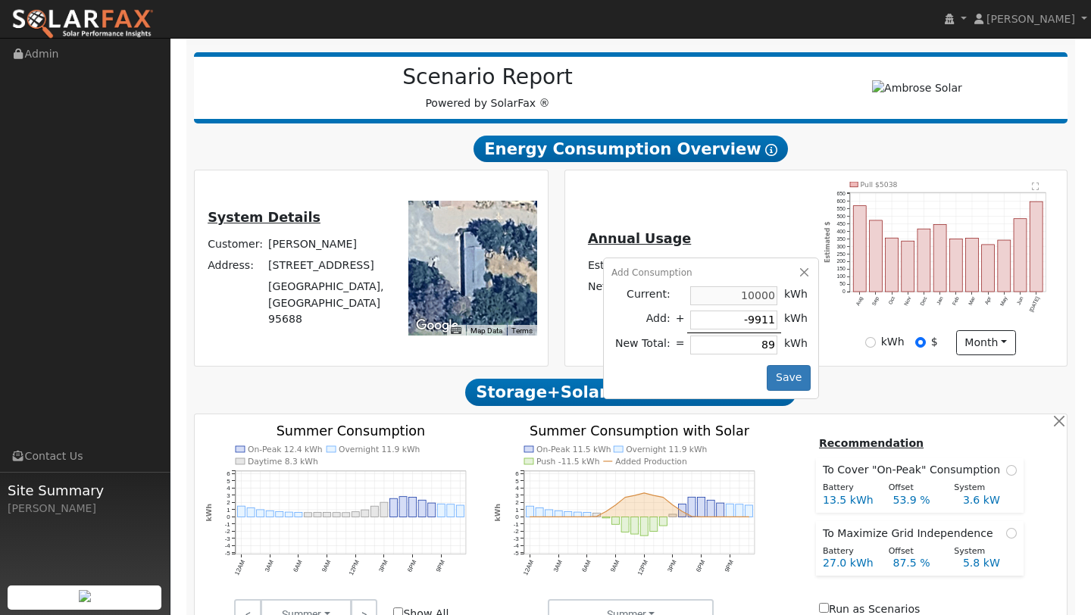
type input "-9110"
type input "890"
type input "-1095"
type input "8905"
click at [796, 375] on button "Save" at bounding box center [789, 378] width 44 height 26
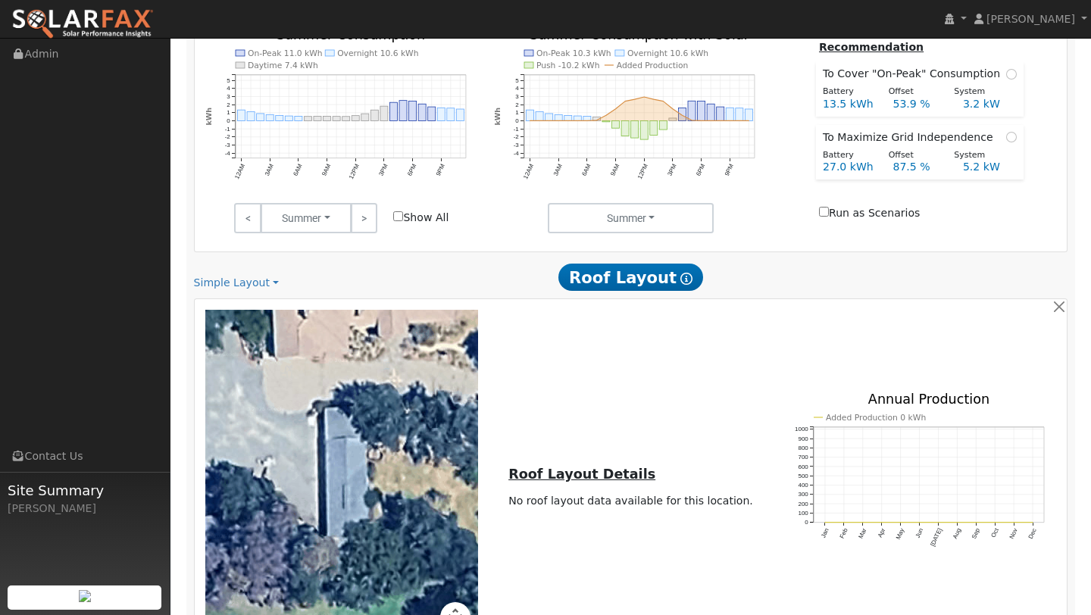
scroll to position [831, 0]
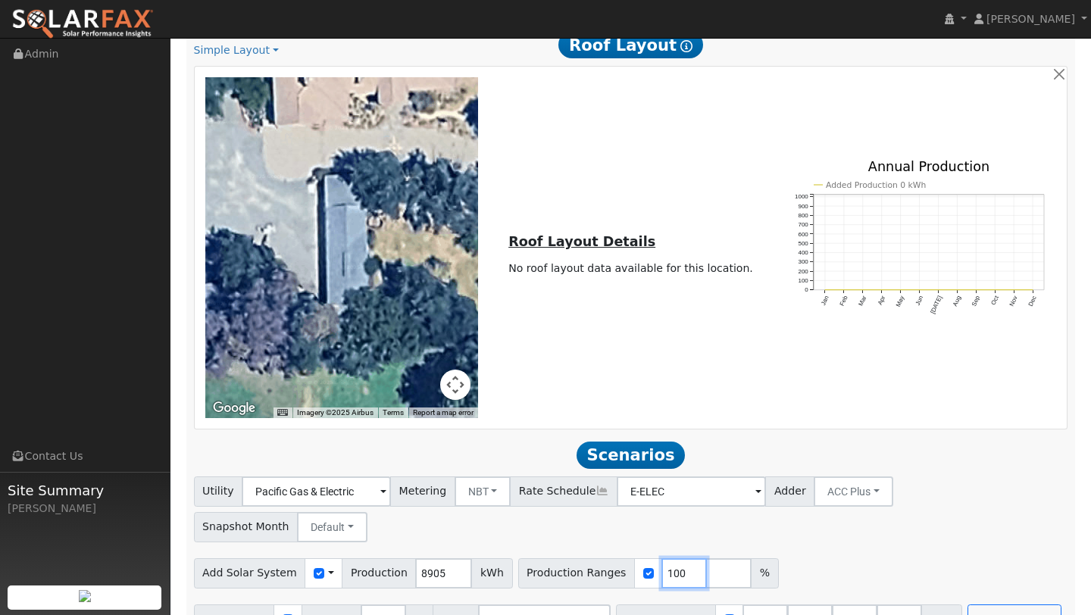
click at [679, 559] on input "100" at bounding box center [684, 574] width 45 height 30
type input "119"
click at [618, 390] on div "← Move left → Move right ↑ Move up ↓ Move down + Zoom in - Zoom out Home Jump l…" at bounding box center [631, 247] width 868 height 341
click at [877, 605] on input "number" at bounding box center [899, 620] width 45 height 30
click at [865, 512] on div "Utility Pacific Gas & Electric Metering NBT NEM NBT Rate Schedule E-ELEC Adder …" at bounding box center [631, 556] width 891 height 158
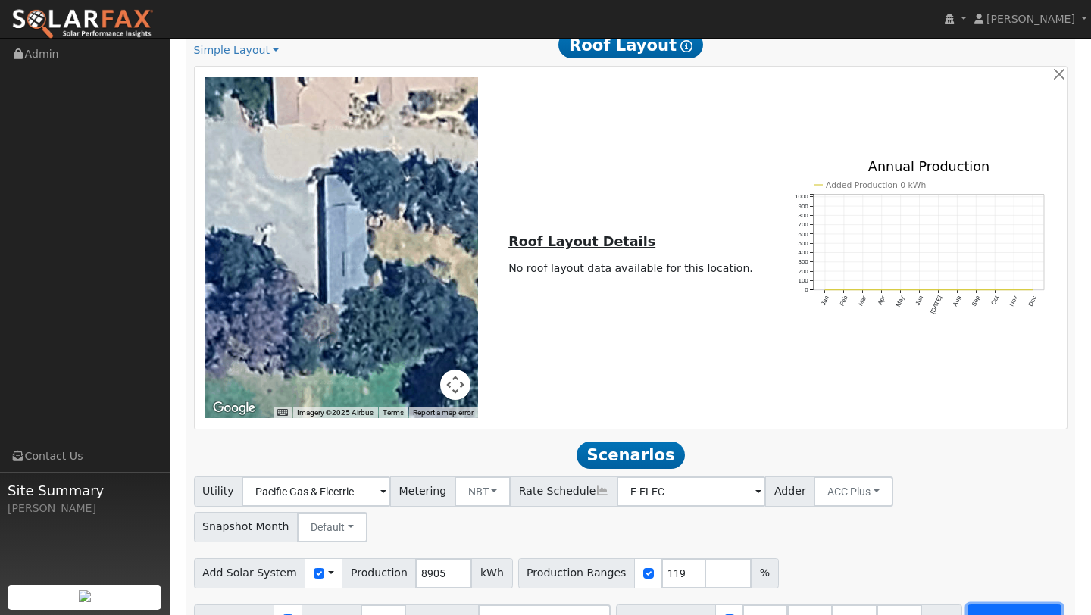
click at [981, 605] on button "Run Scenarios" at bounding box center [1014, 620] width 93 height 30
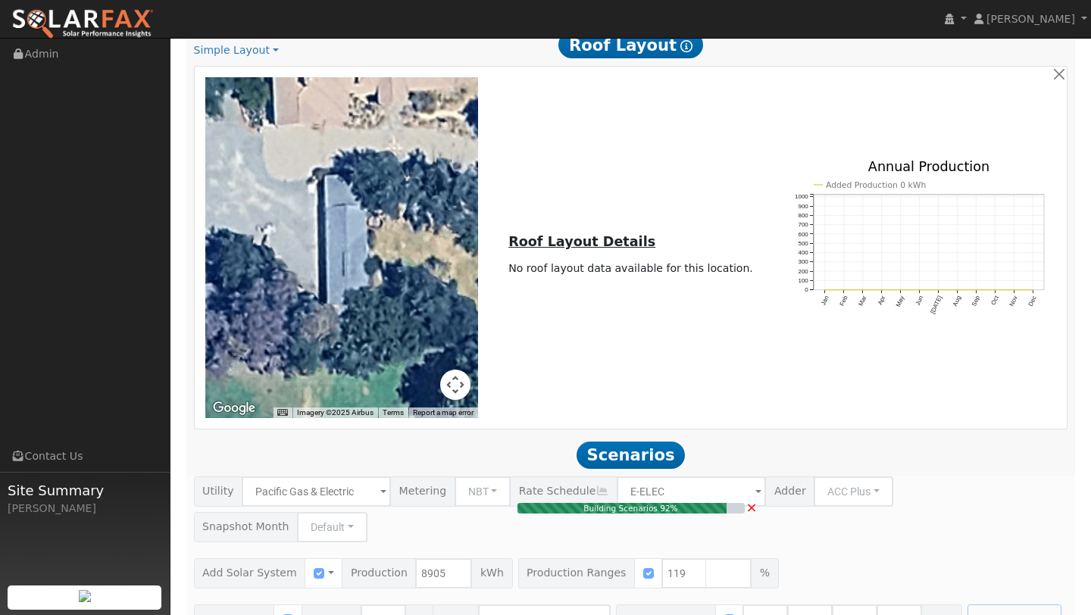
type input "7.1"
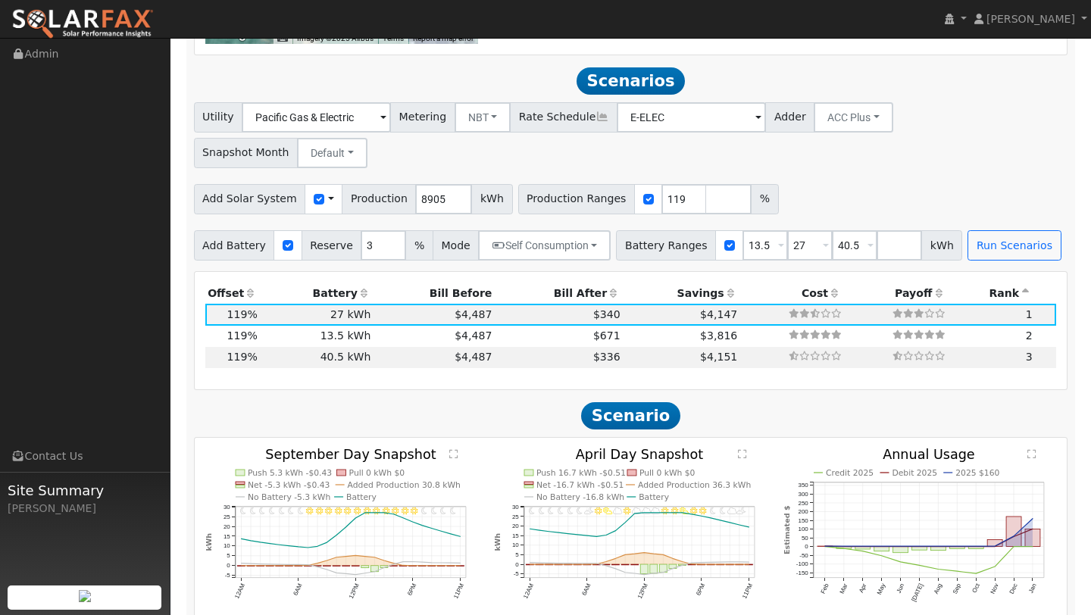
scroll to position [1227, 0]
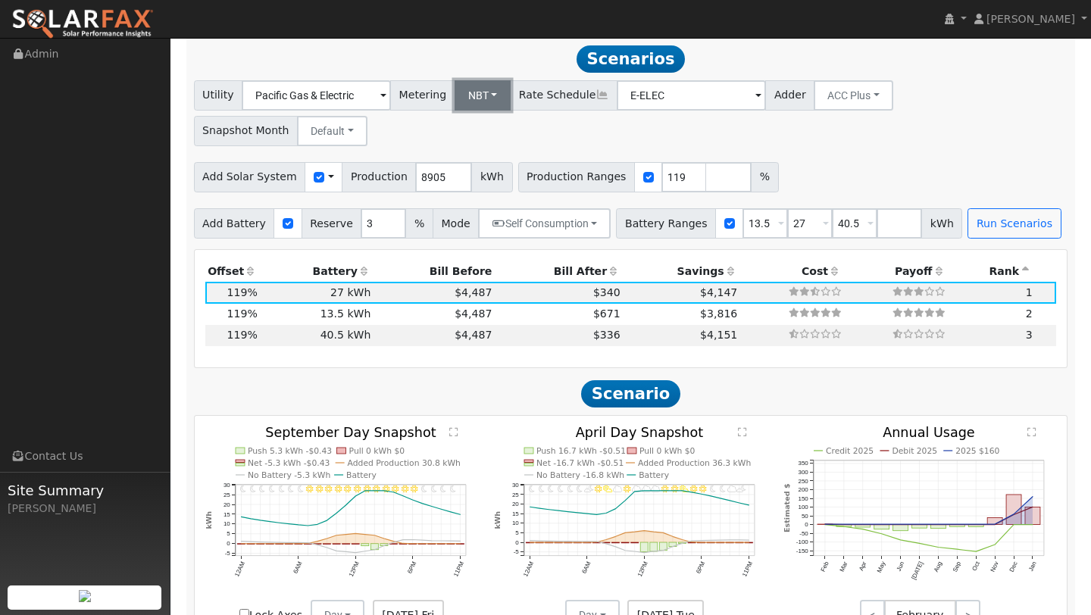
click at [455, 95] on button "NBT" at bounding box center [483, 95] width 57 height 30
click at [462, 134] on link "NEM" at bounding box center [490, 128] width 105 height 21
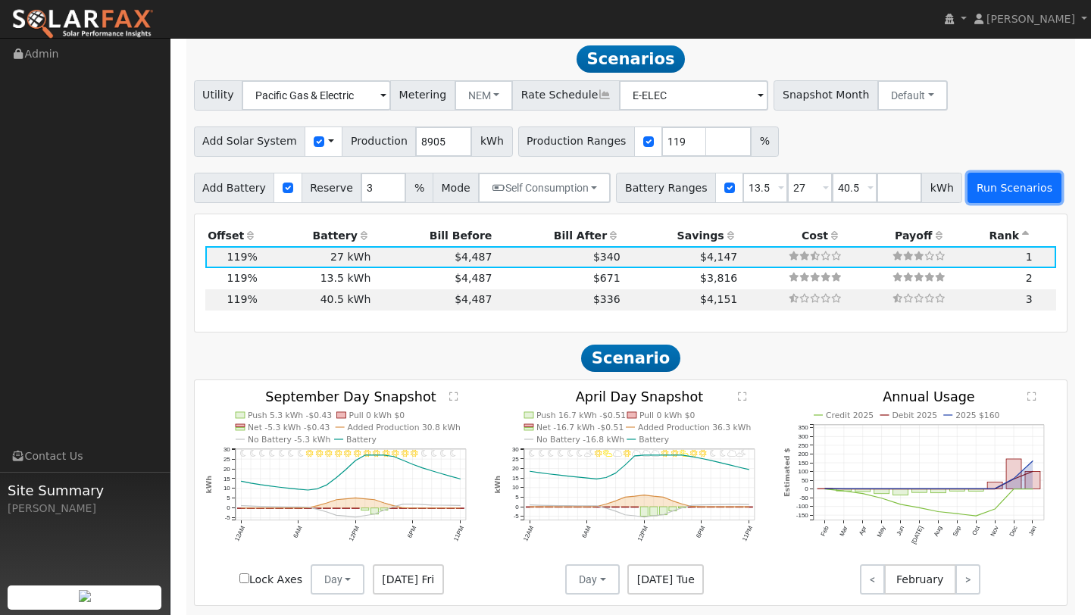
click at [975, 190] on button "Run Scenarios" at bounding box center [1014, 188] width 93 height 30
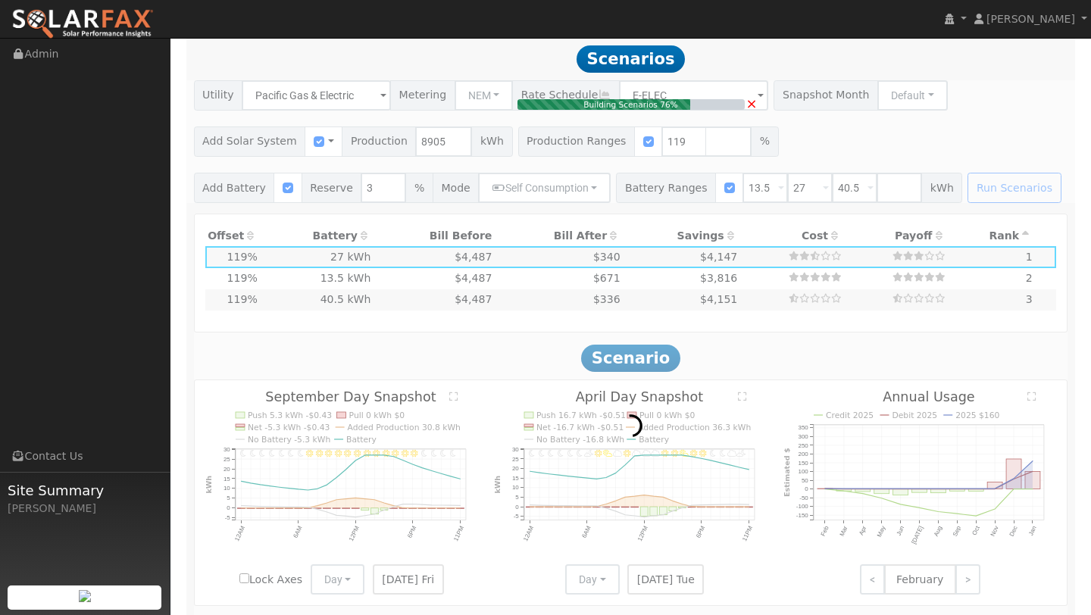
type input "$16,200"
type input "$12,278"
